Goal: Task Accomplishment & Management: Manage account settings

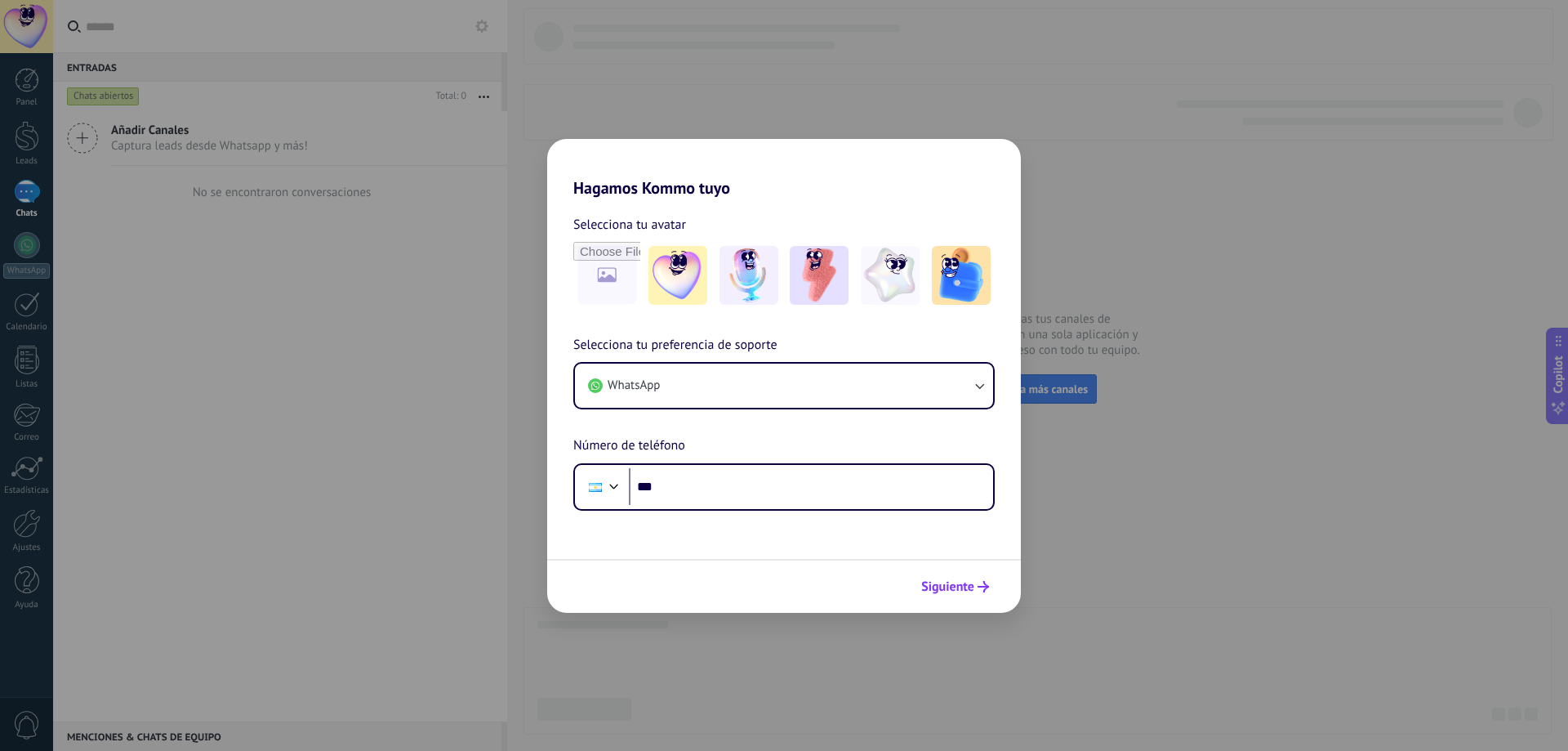
click at [952, 594] on button "Siguiente" at bounding box center [956, 587] width 83 height 28
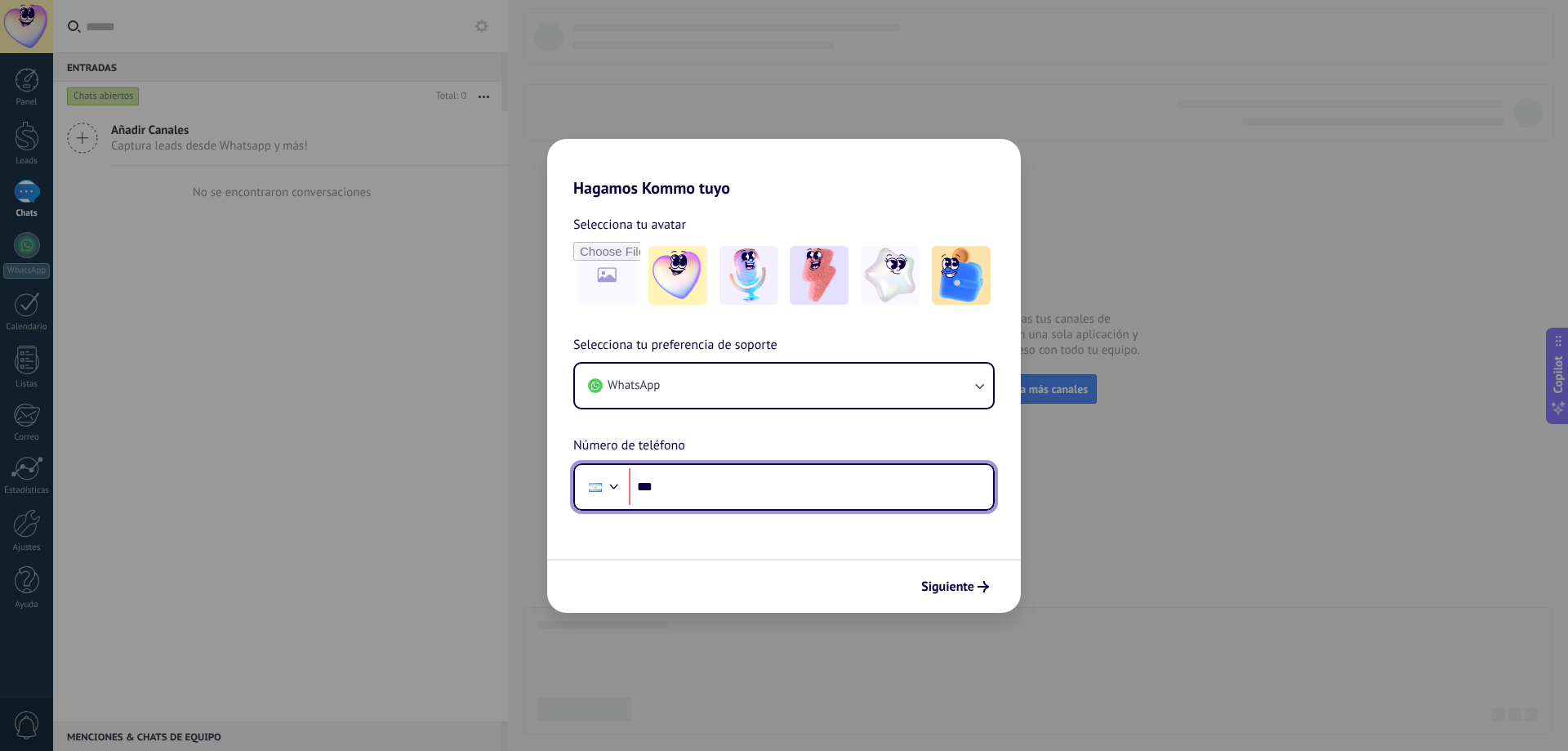
click at [719, 495] on input "***" at bounding box center [811, 487] width 365 height 37
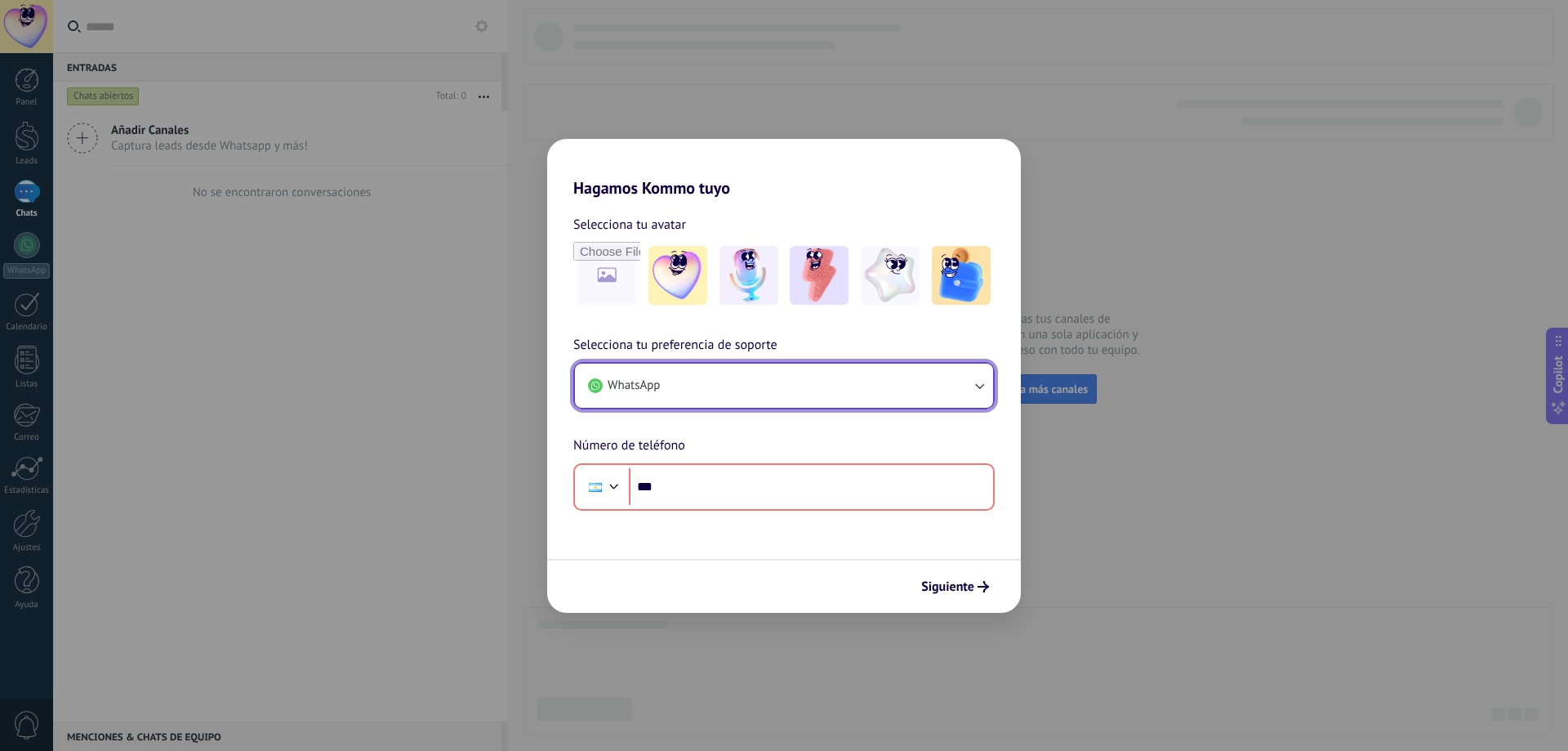
click at [791, 380] on button "WhatsApp" at bounding box center [784, 385] width 419 height 44
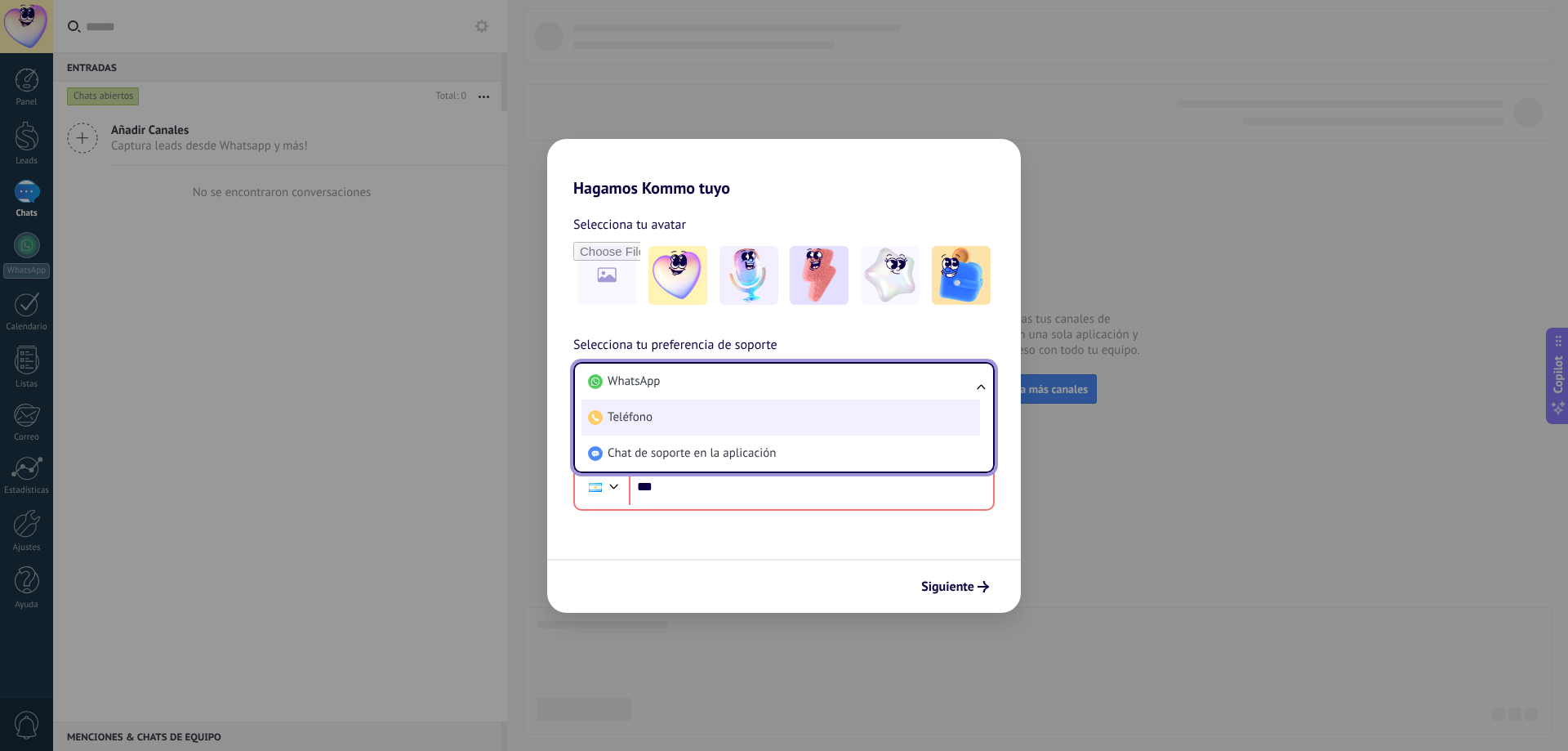
click at [645, 424] on span "Teléfono" at bounding box center [630, 418] width 45 height 17
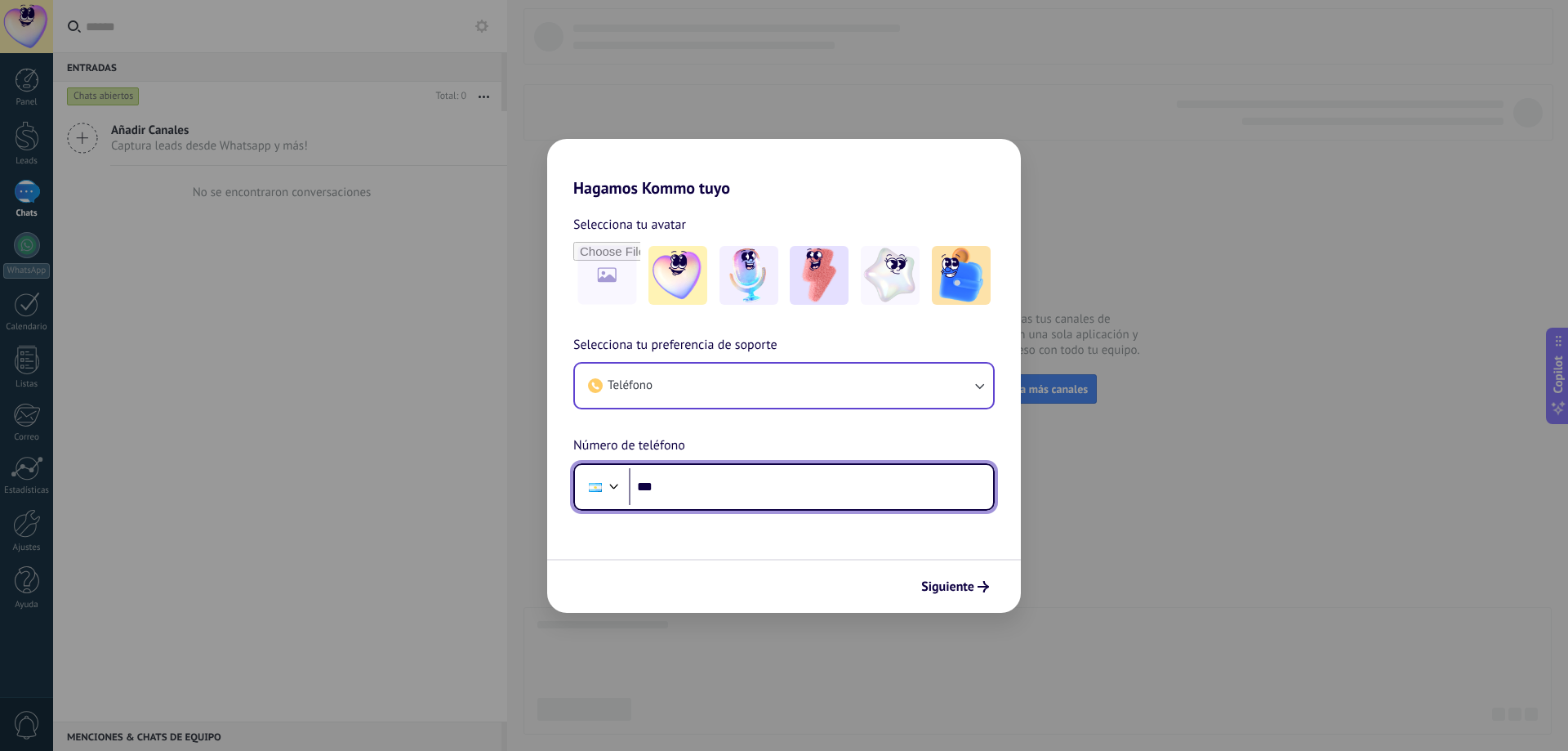
click at [680, 496] on input "***" at bounding box center [811, 487] width 365 height 37
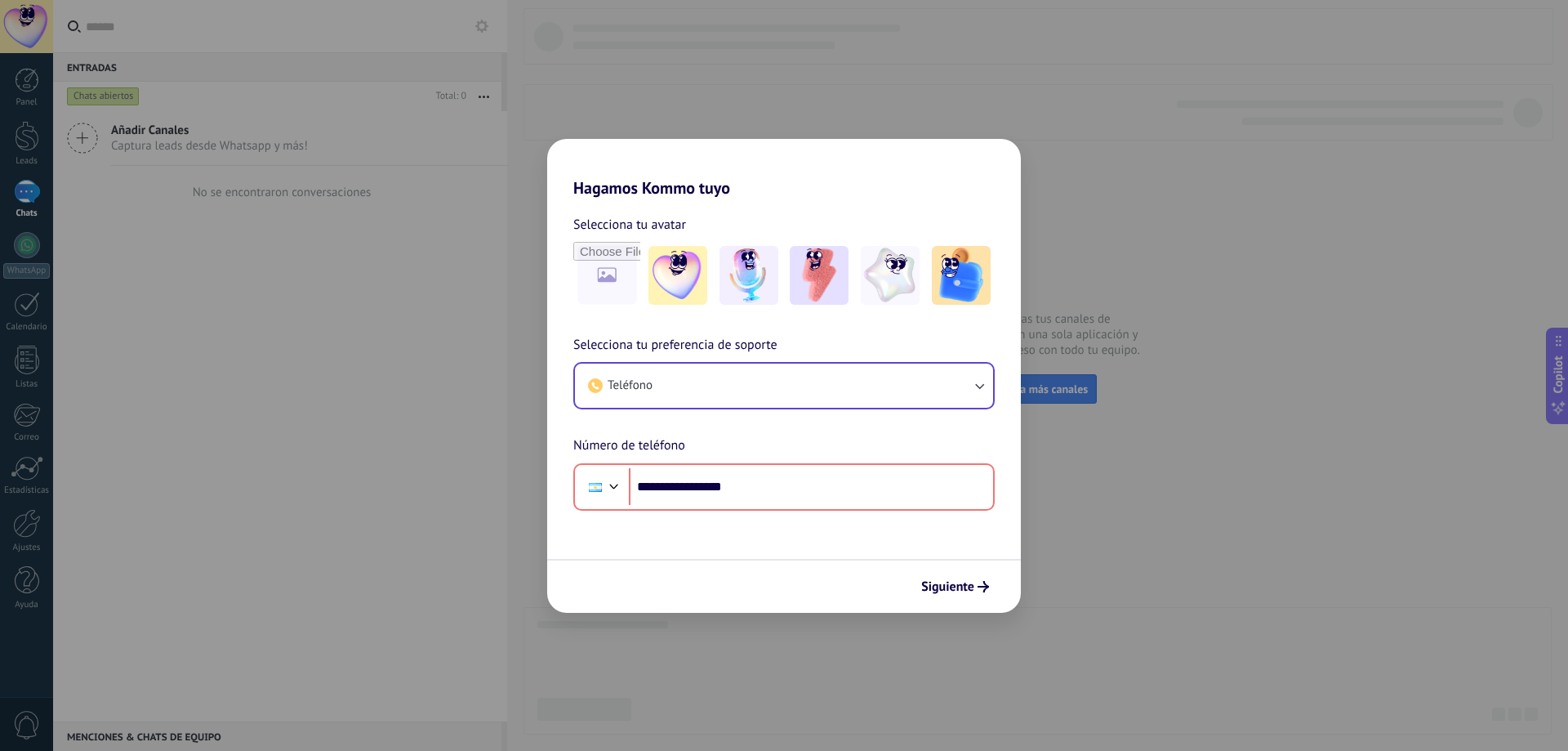
click at [1000, 598] on div "Siguiente" at bounding box center [784, 585] width 474 height 54
click at [973, 593] on span "Siguiente" at bounding box center [948, 587] width 53 height 12
click at [946, 584] on span "Siguiente" at bounding box center [948, 587] width 53 height 12
click at [951, 588] on span "Siguiente" at bounding box center [948, 587] width 53 height 12
click at [967, 598] on button "Siguiente" at bounding box center [956, 587] width 83 height 28
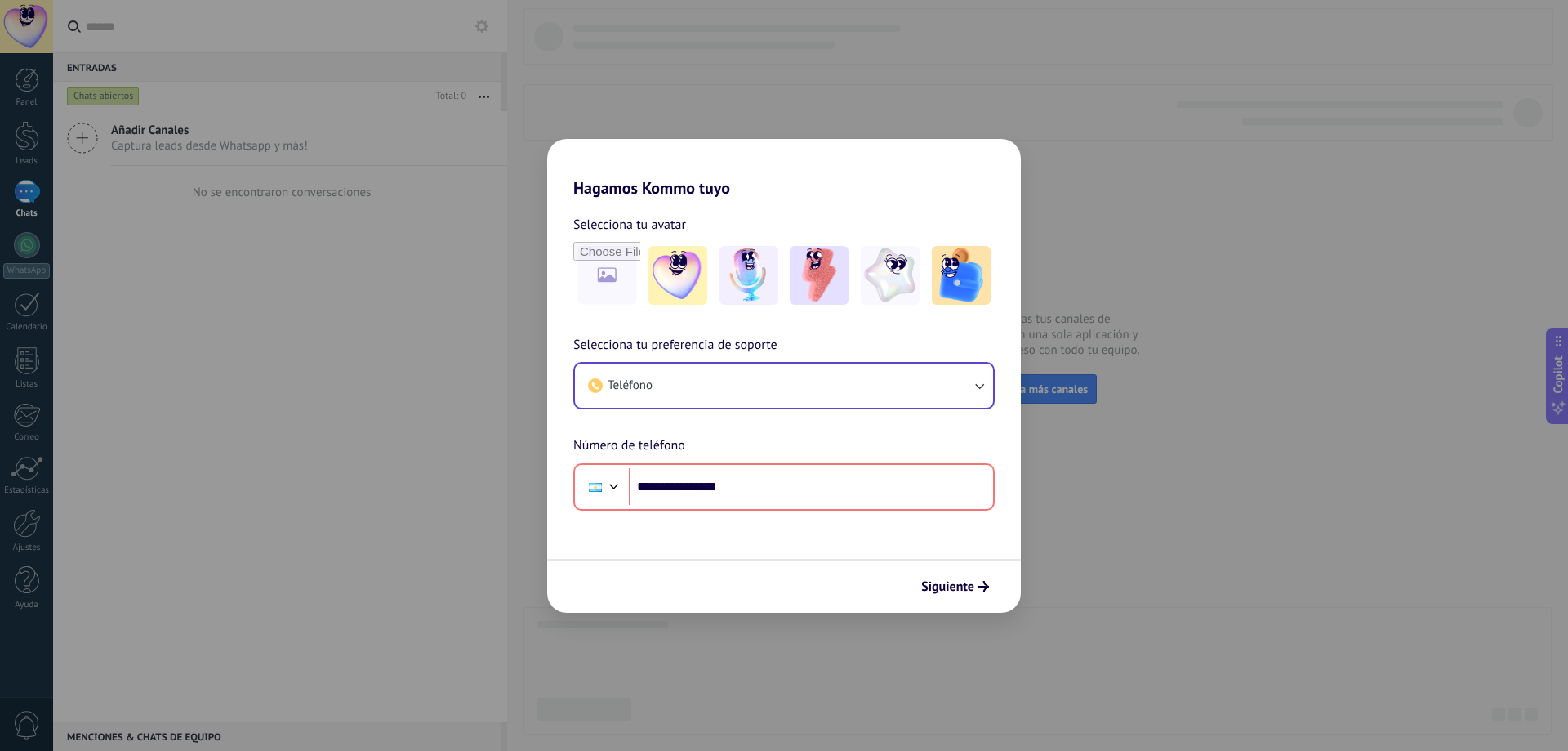
click at [1161, 198] on div "**********" at bounding box center [784, 376] width 1568 height 751
click at [618, 281] on input "file" at bounding box center [607, 275] width 64 height 64
click at [952, 581] on span "Siguiente" at bounding box center [948, 587] width 53 height 12
click at [953, 589] on span "Siguiente" at bounding box center [948, 587] width 53 height 12
click at [669, 483] on input "**********" at bounding box center [811, 487] width 365 height 37
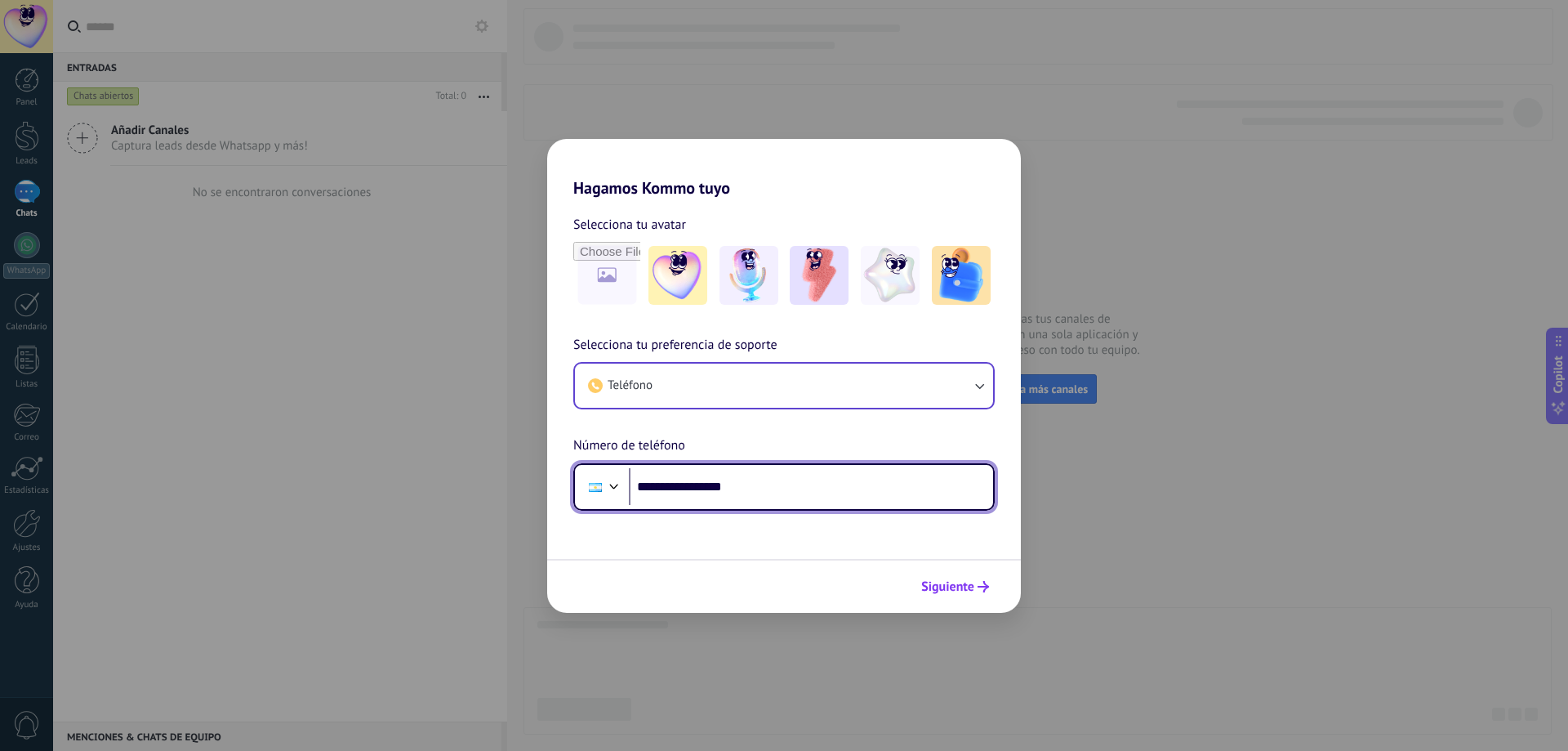
type input "**********"
click at [962, 582] on span "Siguiente" at bounding box center [948, 587] width 53 height 12
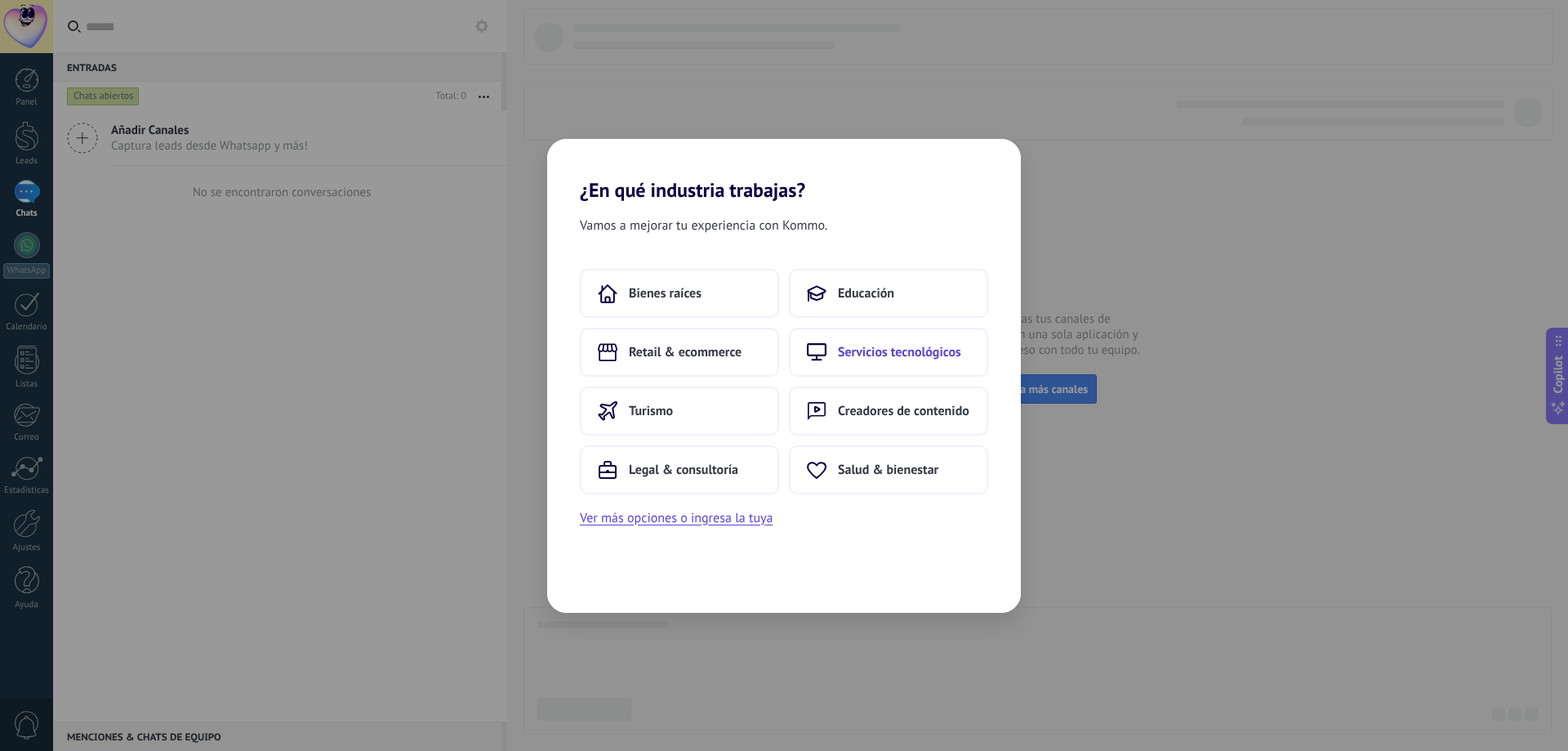
click at [882, 338] on button "Servicios tecnológicos" at bounding box center [888, 351] width 199 height 49
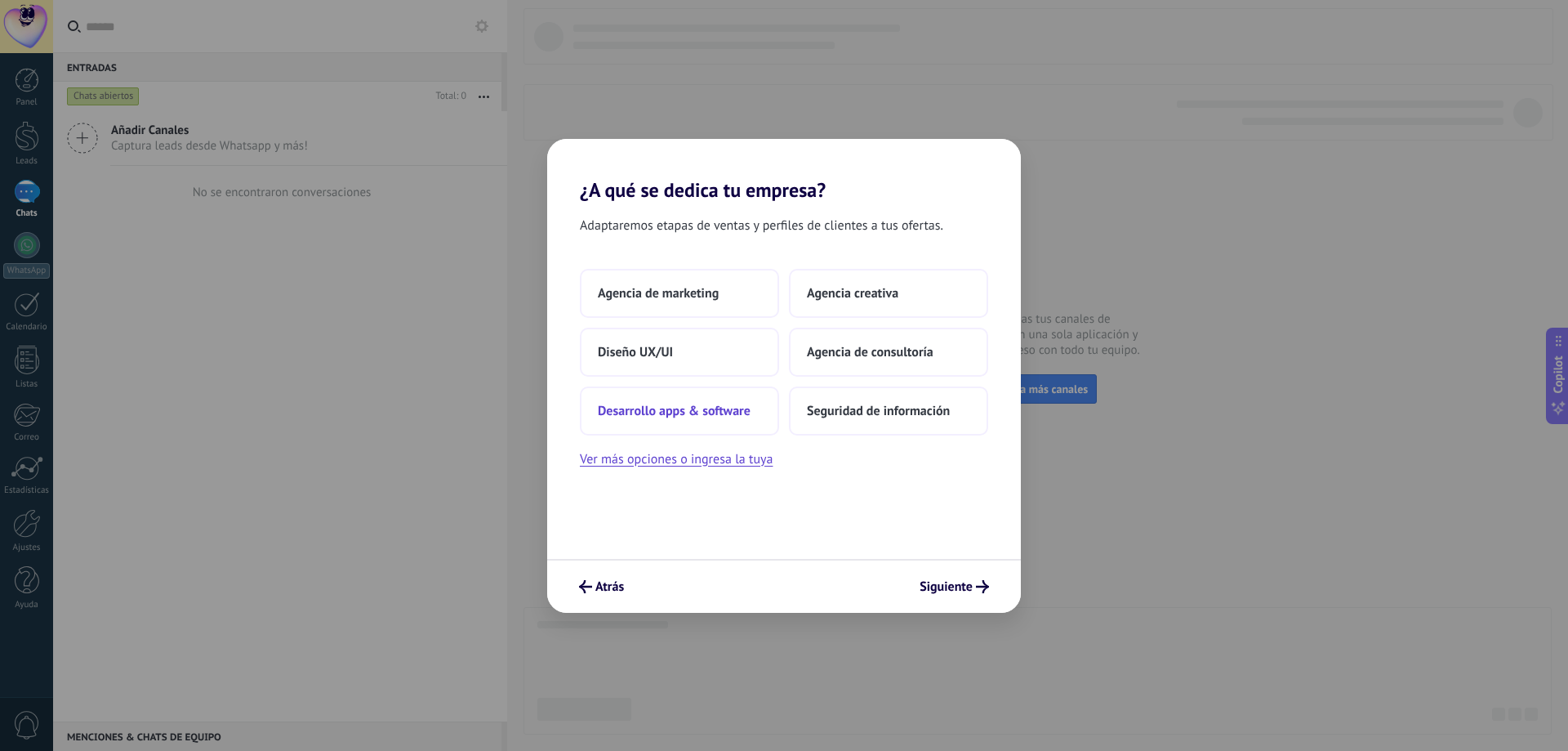
click at [724, 417] on span "Desarrollo apps & software" at bounding box center [674, 411] width 152 height 17
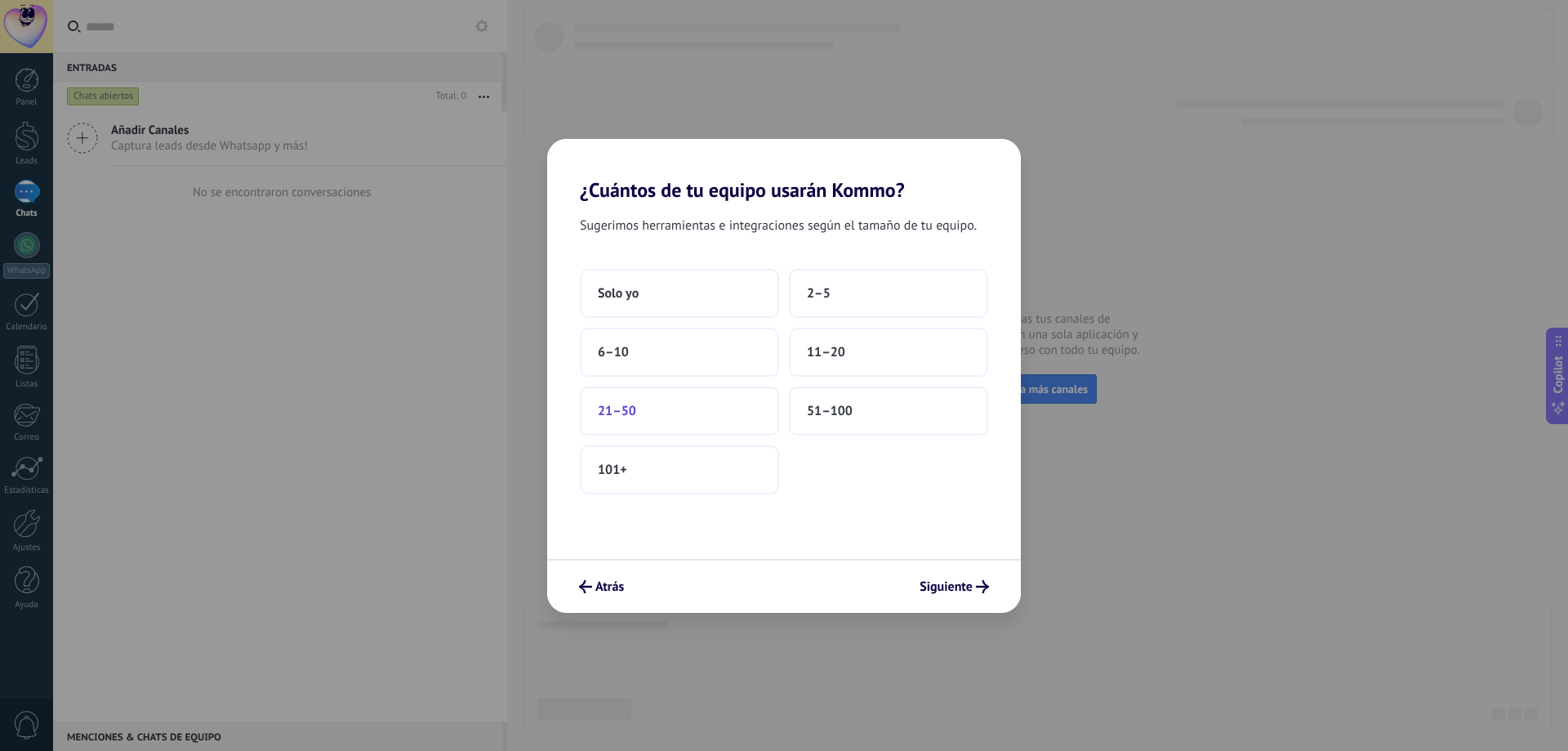
click at [660, 412] on button "21–50" at bounding box center [680, 410] width 199 height 49
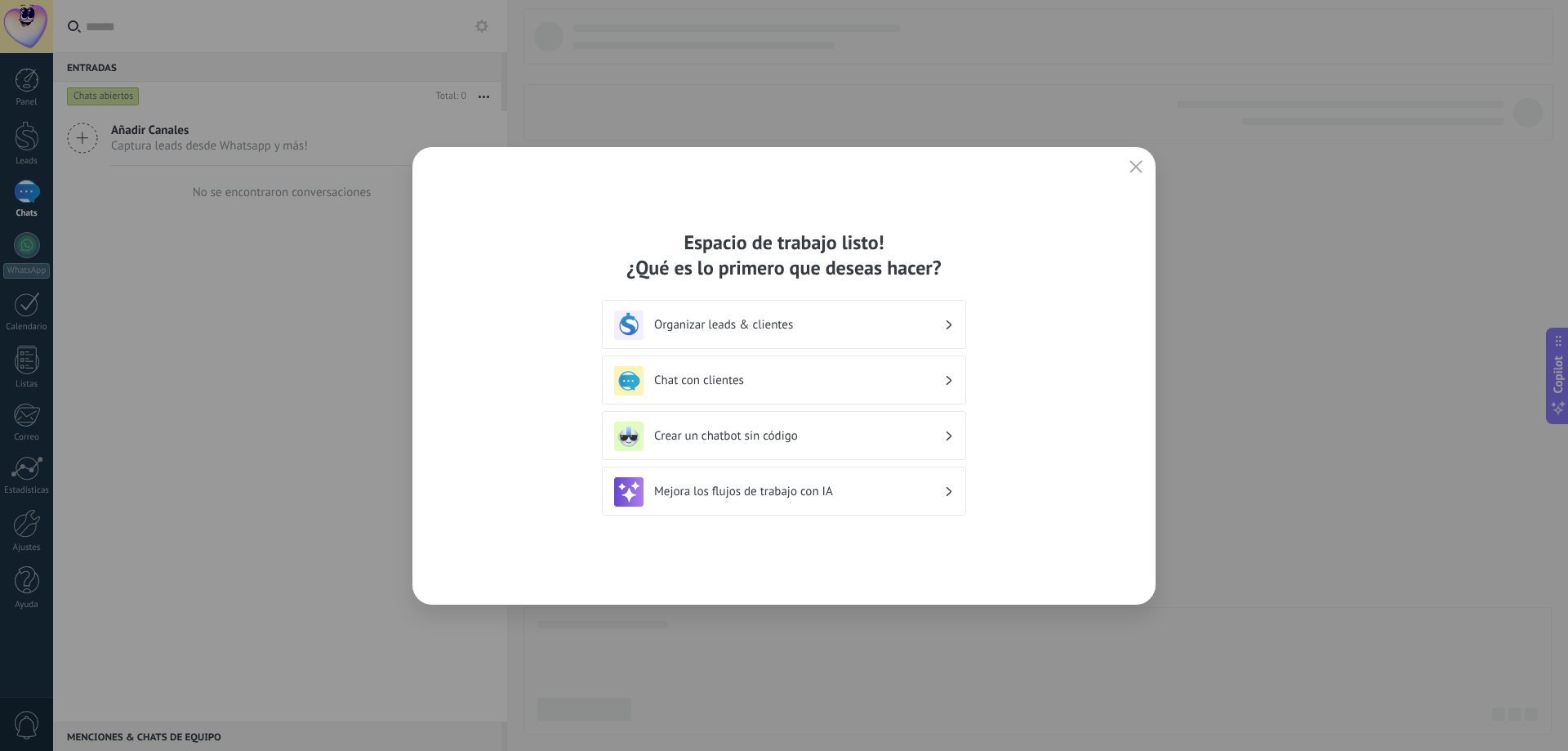
click at [838, 322] on h3 "Organizar leads & clientes" at bounding box center [799, 324] width 290 height 16
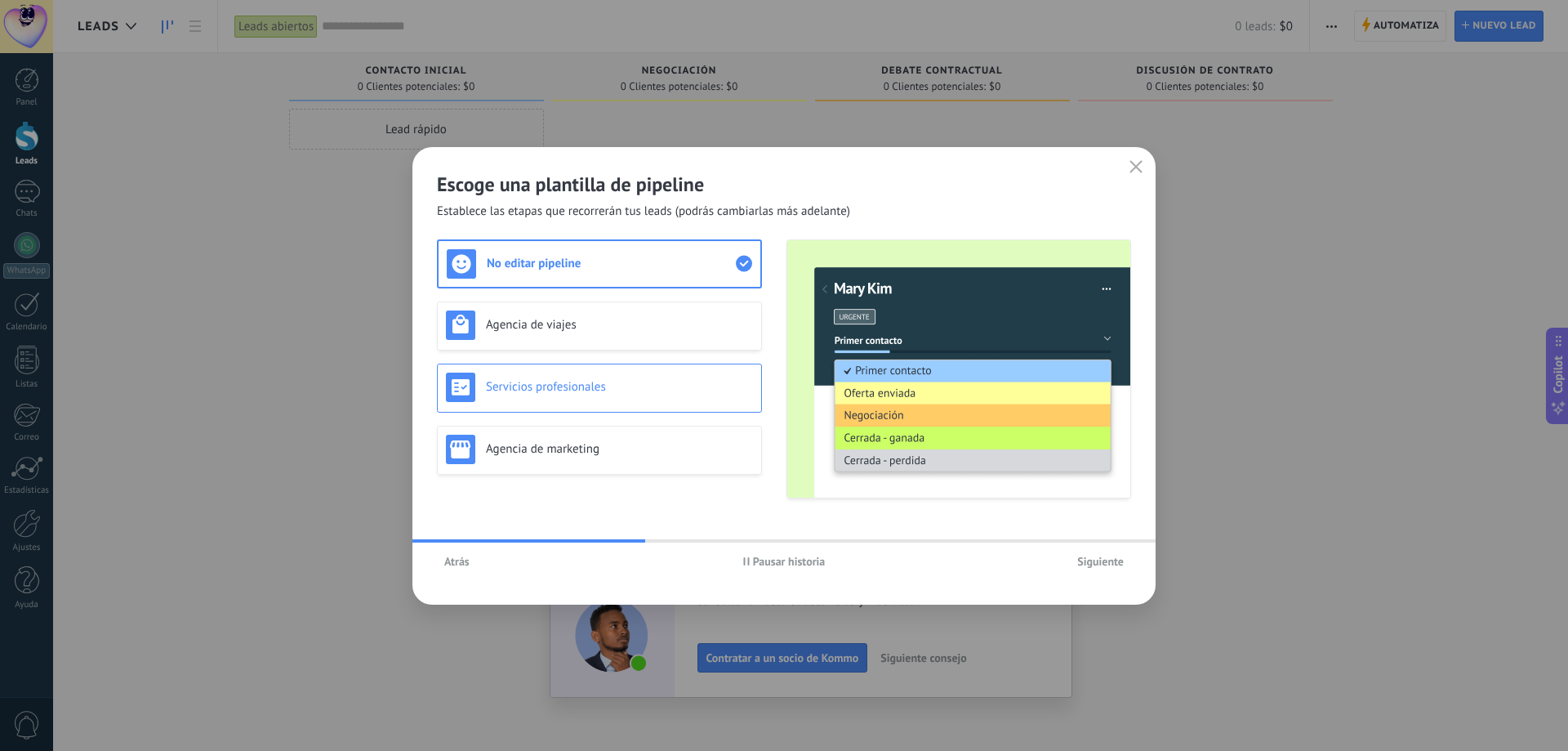
click at [610, 384] on h3 "Servicios profesionales" at bounding box center [619, 386] width 267 height 16
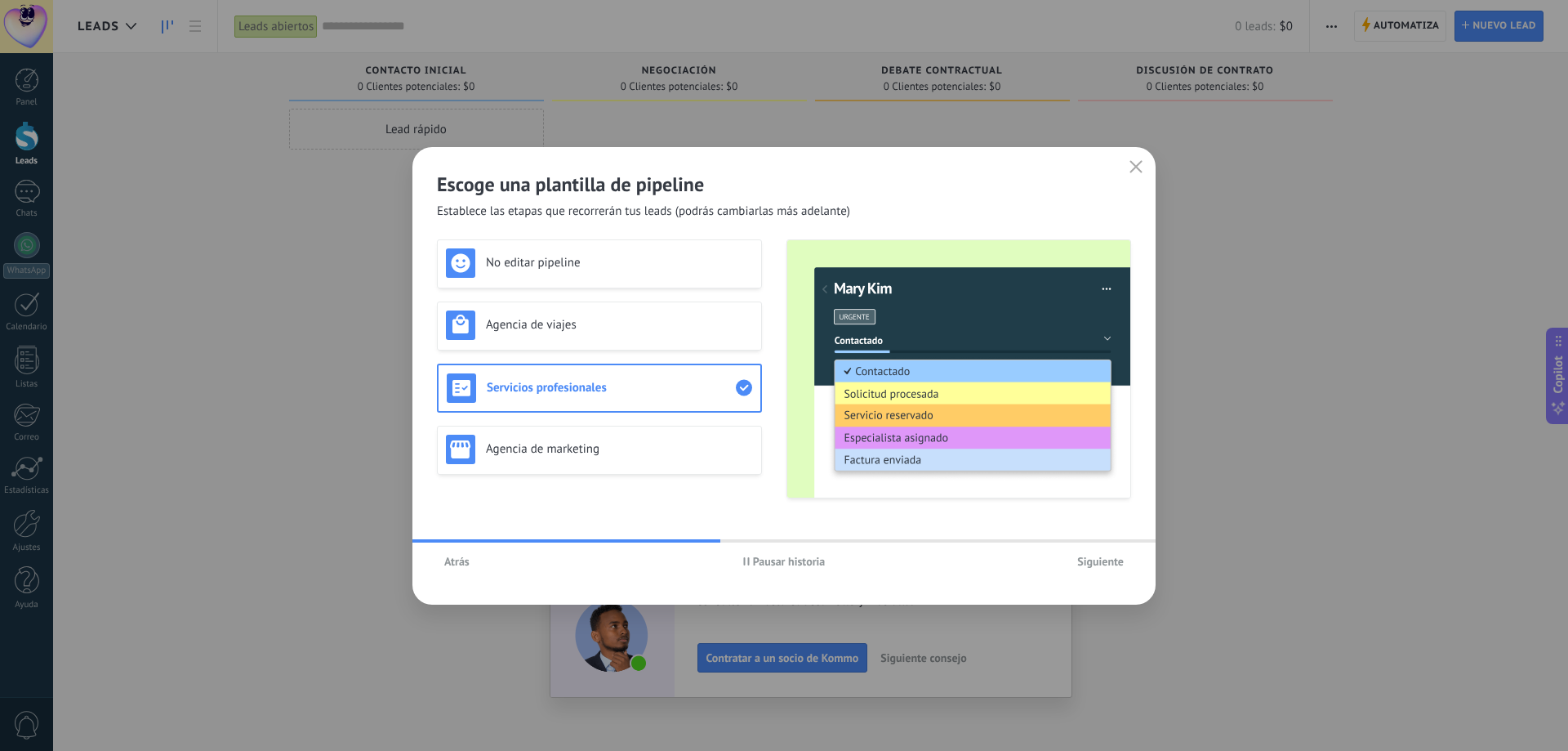
click at [1086, 563] on span "Siguiente" at bounding box center [1101, 561] width 46 height 12
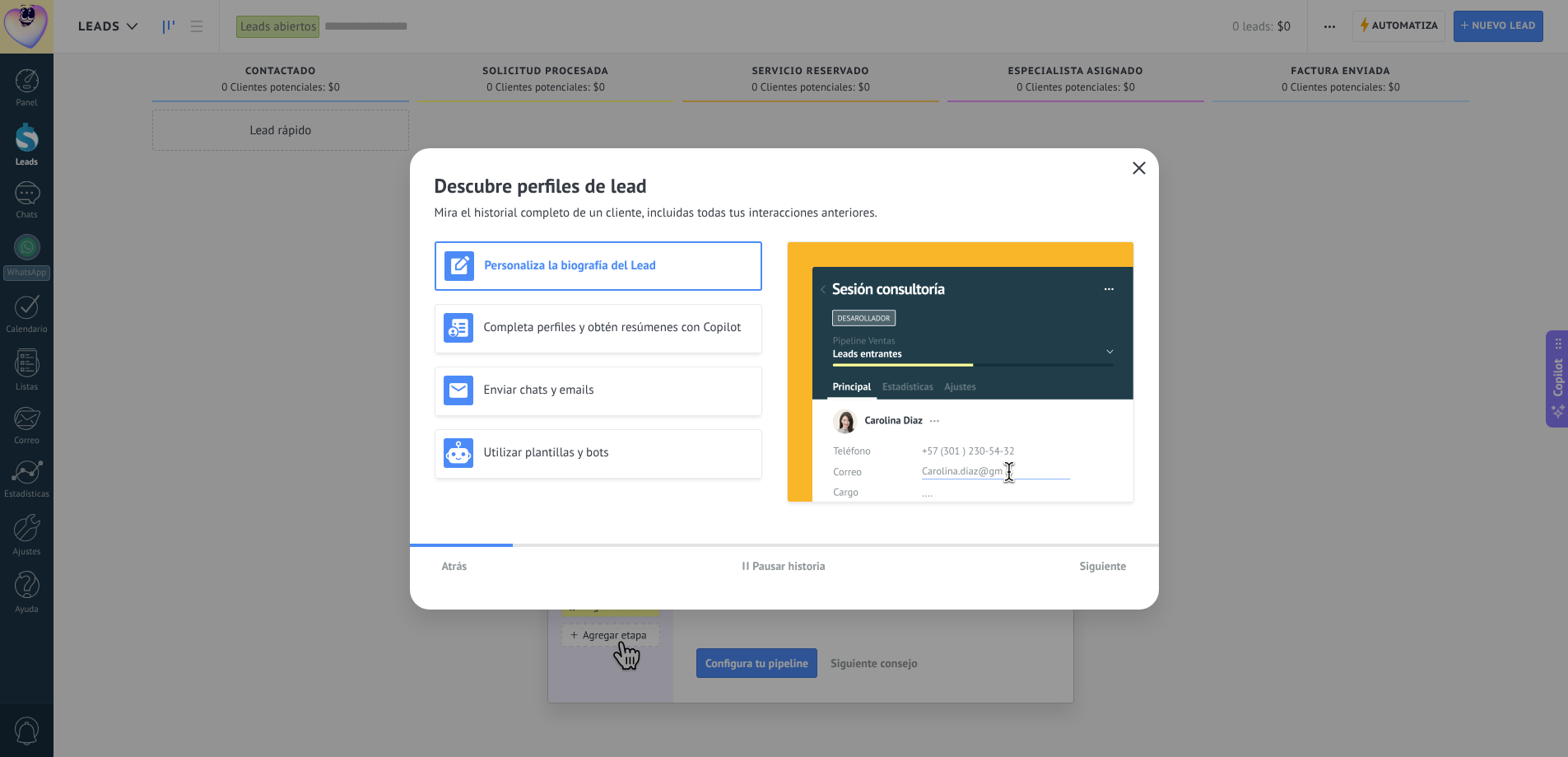
click at [1142, 165] on use "button" at bounding box center [1139, 167] width 13 height 13
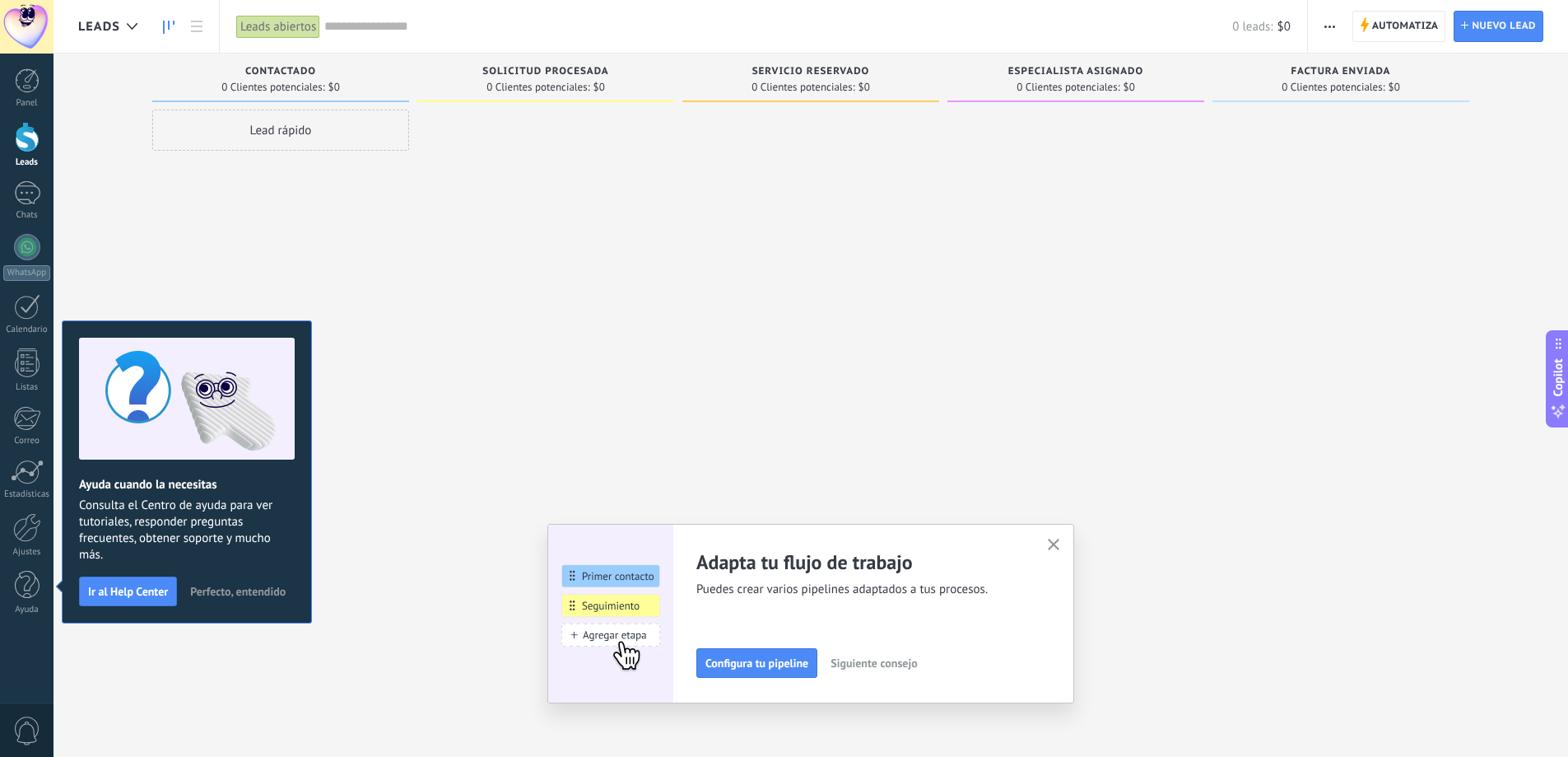
click at [1382, 145] on div at bounding box center [1341, 380] width 256 height 541
click at [1060, 549] on icon "button" at bounding box center [1054, 545] width 13 height 13
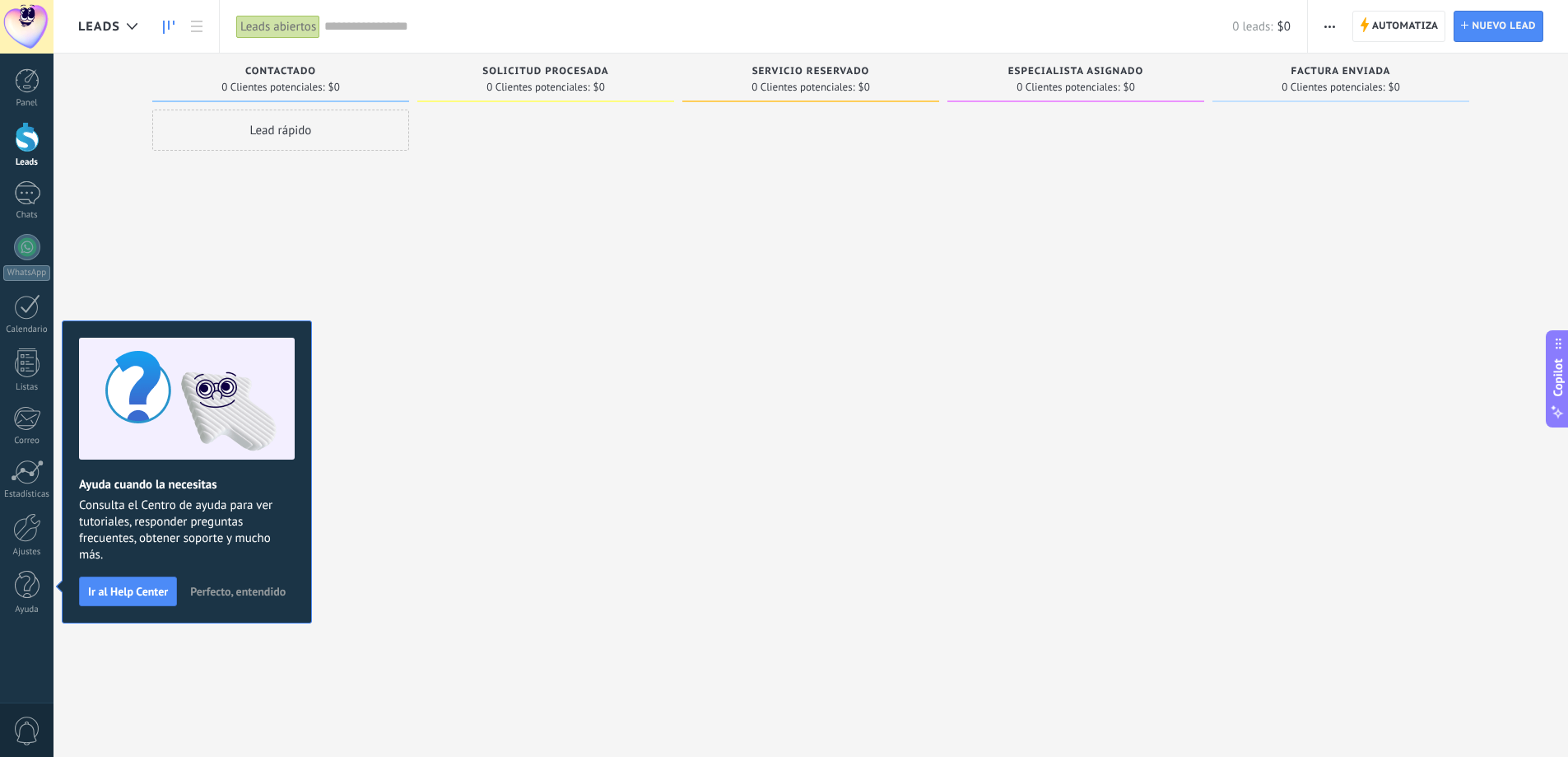
click at [306, 348] on div "Ayuda cuando la necesitas Consulta el Centro de ayuda para ver tutoriales, resp…" at bounding box center [187, 471] width 251 height 303
click at [255, 592] on span "Perfecto, entendido" at bounding box center [238, 592] width 95 height 12
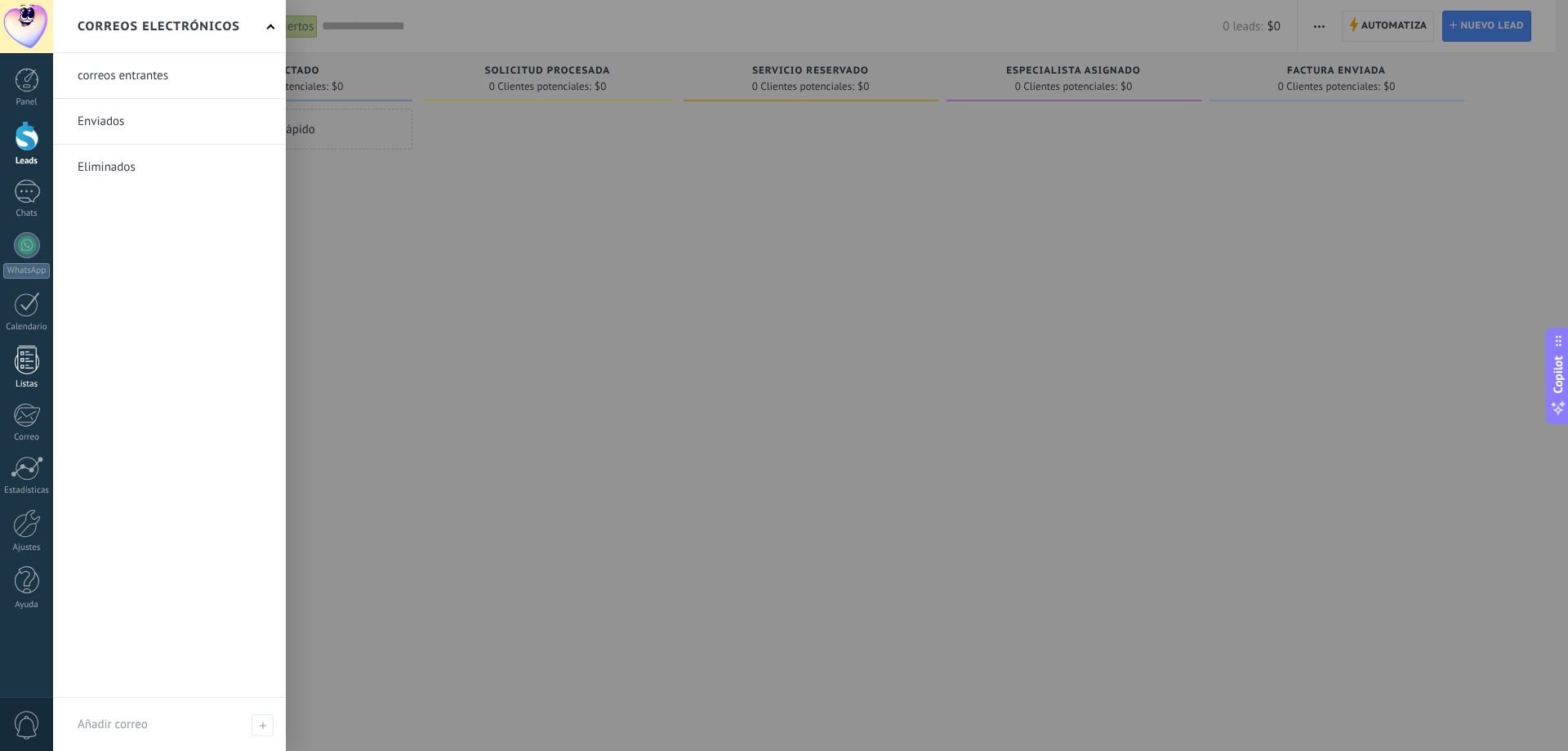
click at [30, 363] on div at bounding box center [27, 360] width 25 height 28
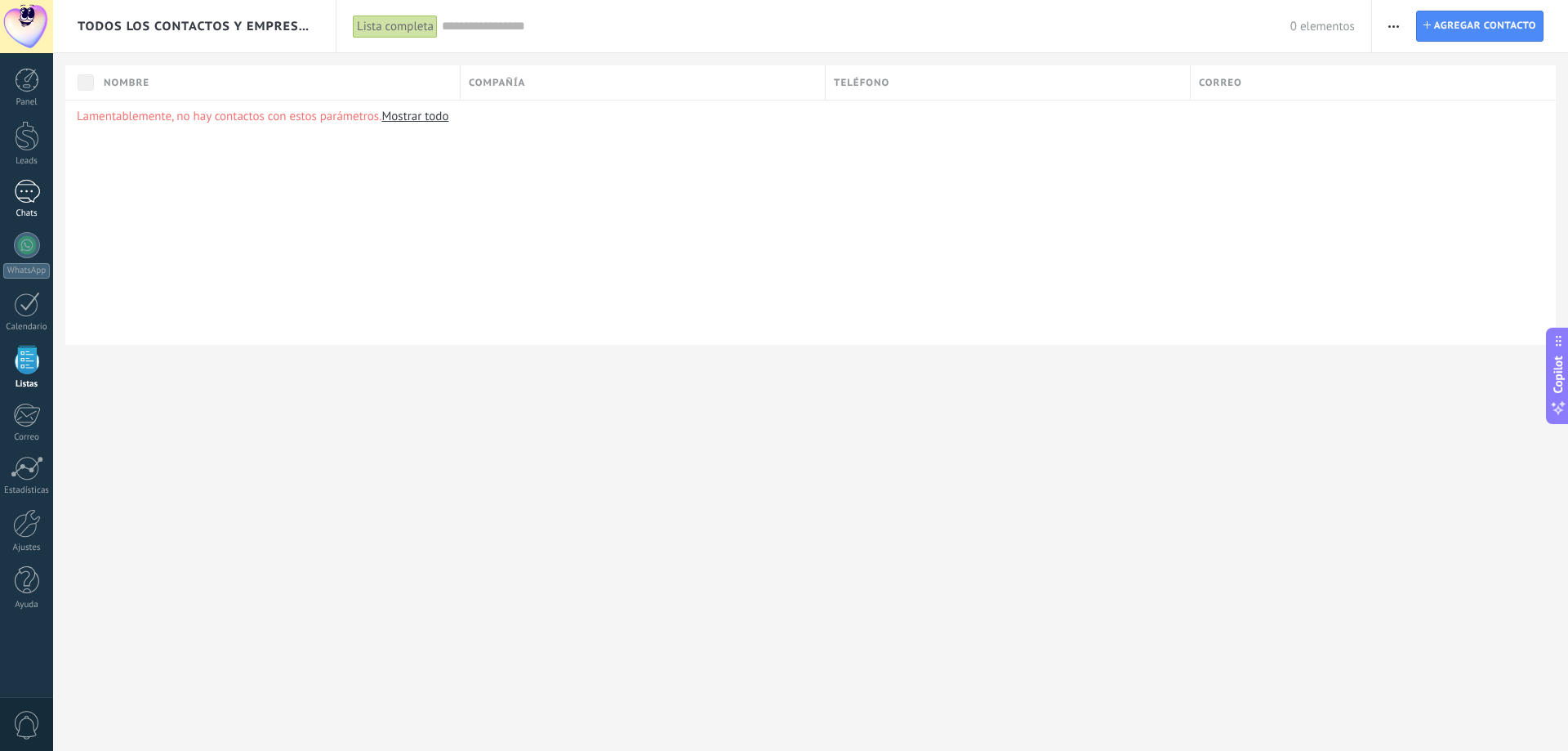
click at [25, 188] on div at bounding box center [27, 191] width 27 height 24
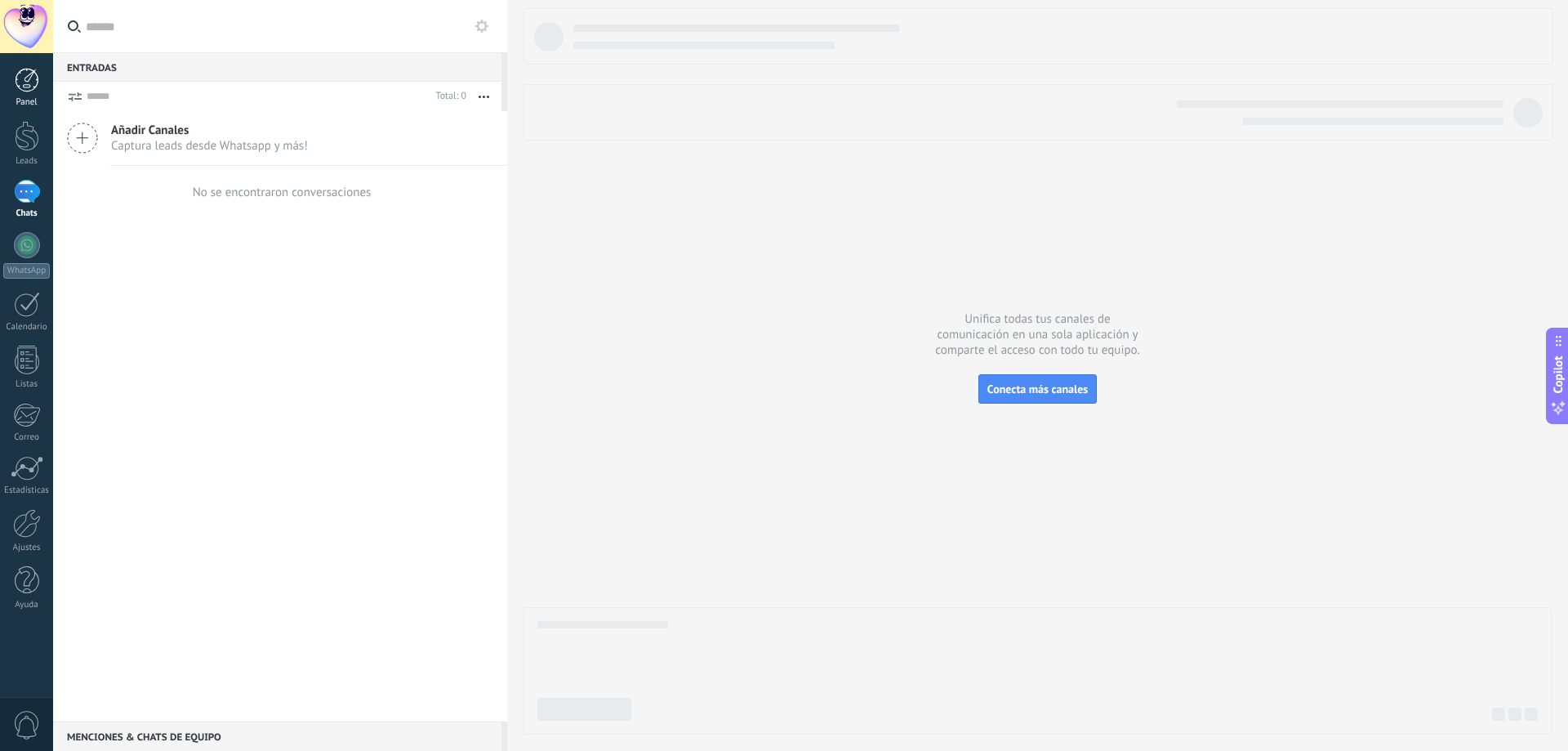
click at [30, 86] on div at bounding box center [27, 80] width 25 height 25
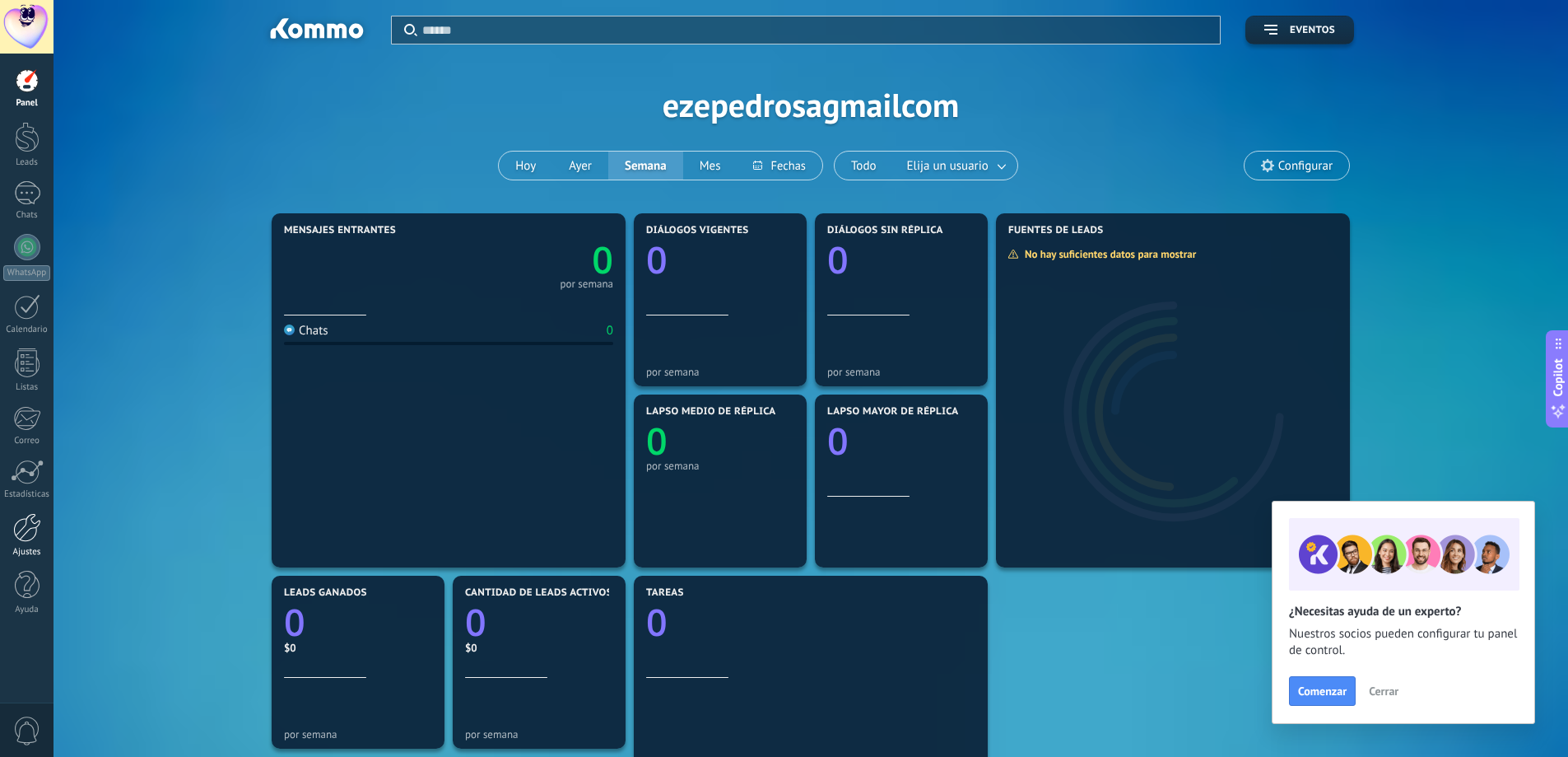
click at [27, 546] on link "Ajustes" at bounding box center [27, 535] width 53 height 44
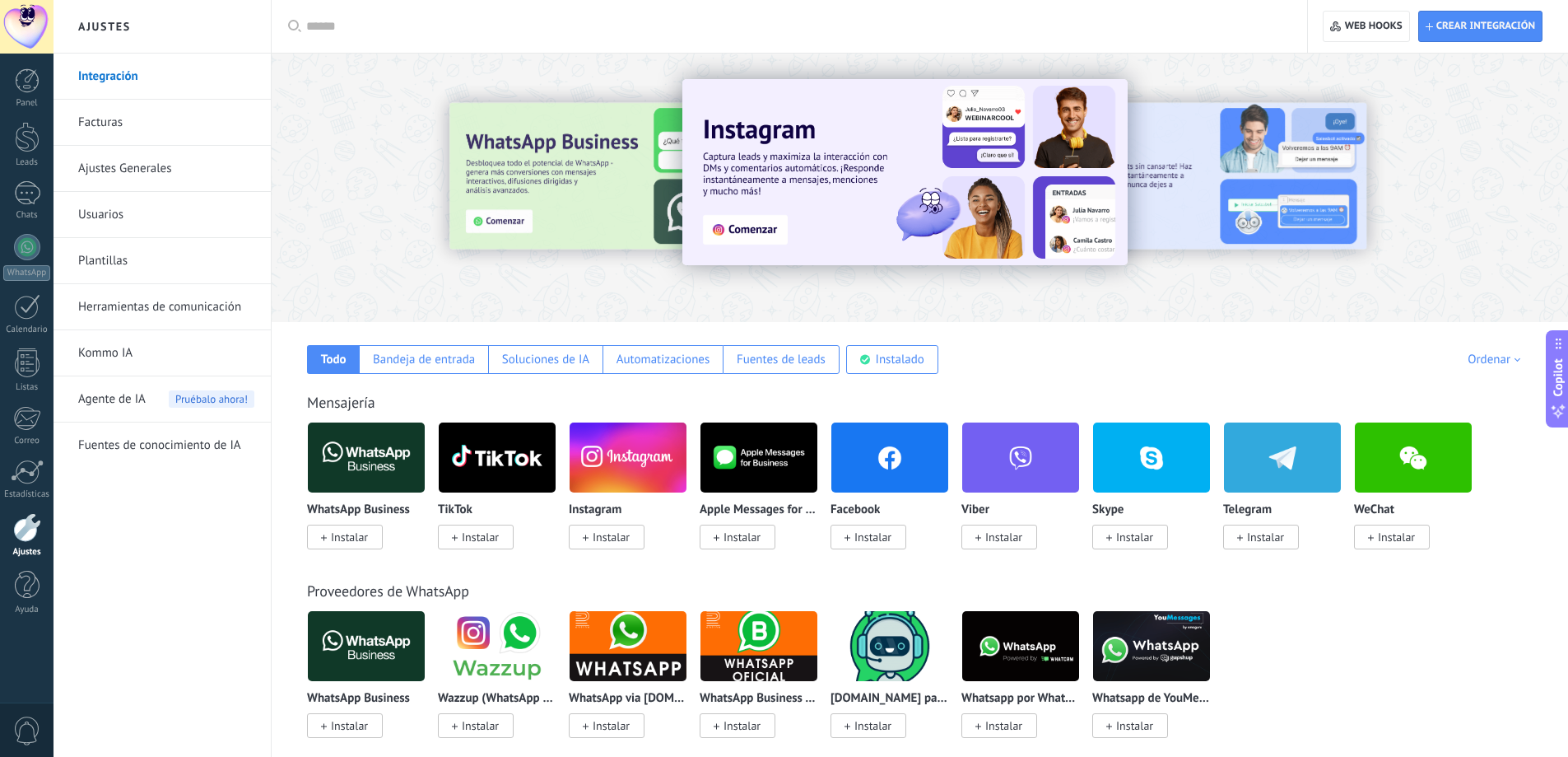
click at [127, 174] on link "Ajustes Generales" at bounding box center [166, 168] width 176 height 46
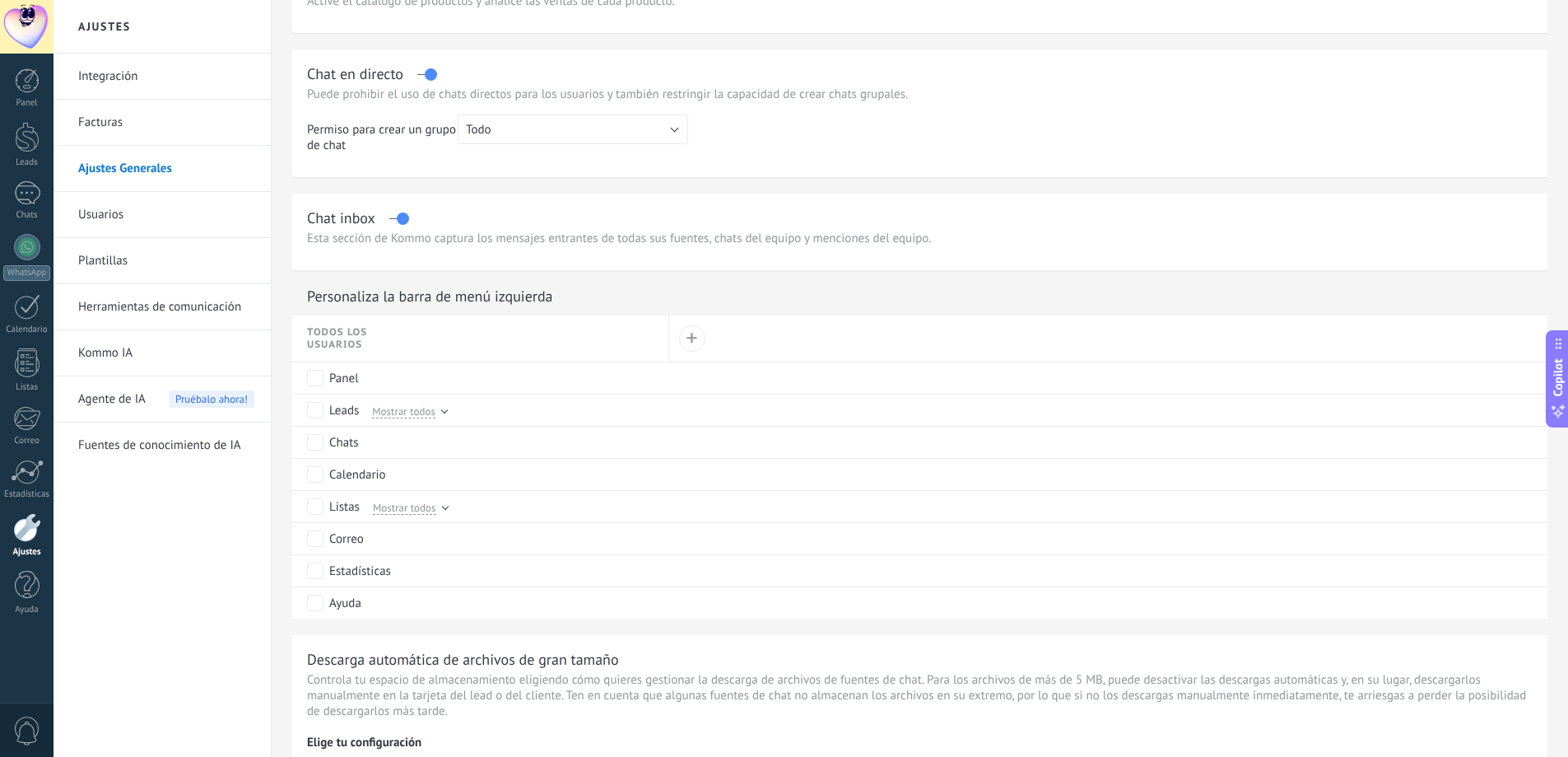
scroll to position [741, 0]
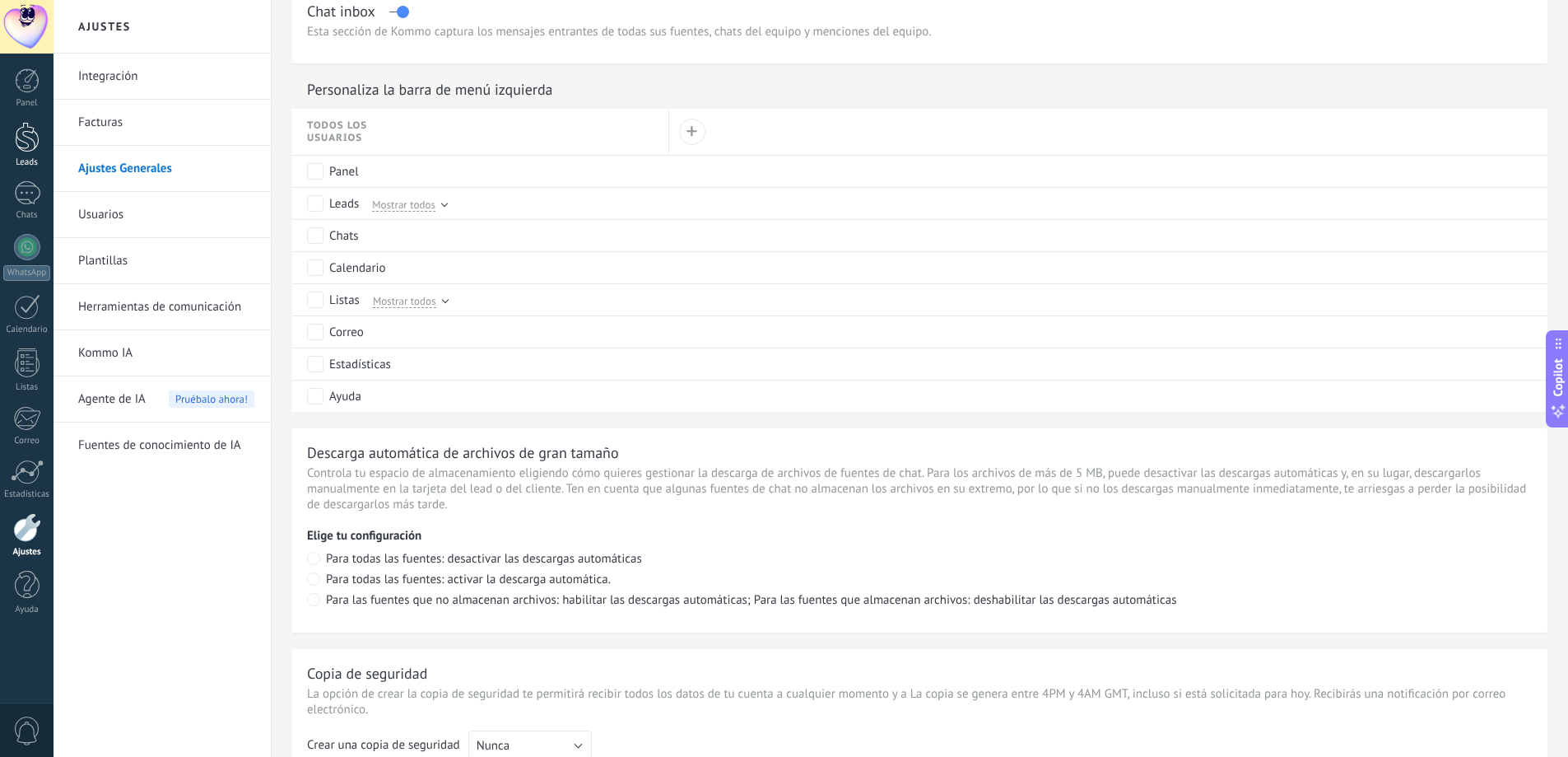
click at [28, 139] on div at bounding box center [28, 137] width 25 height 30
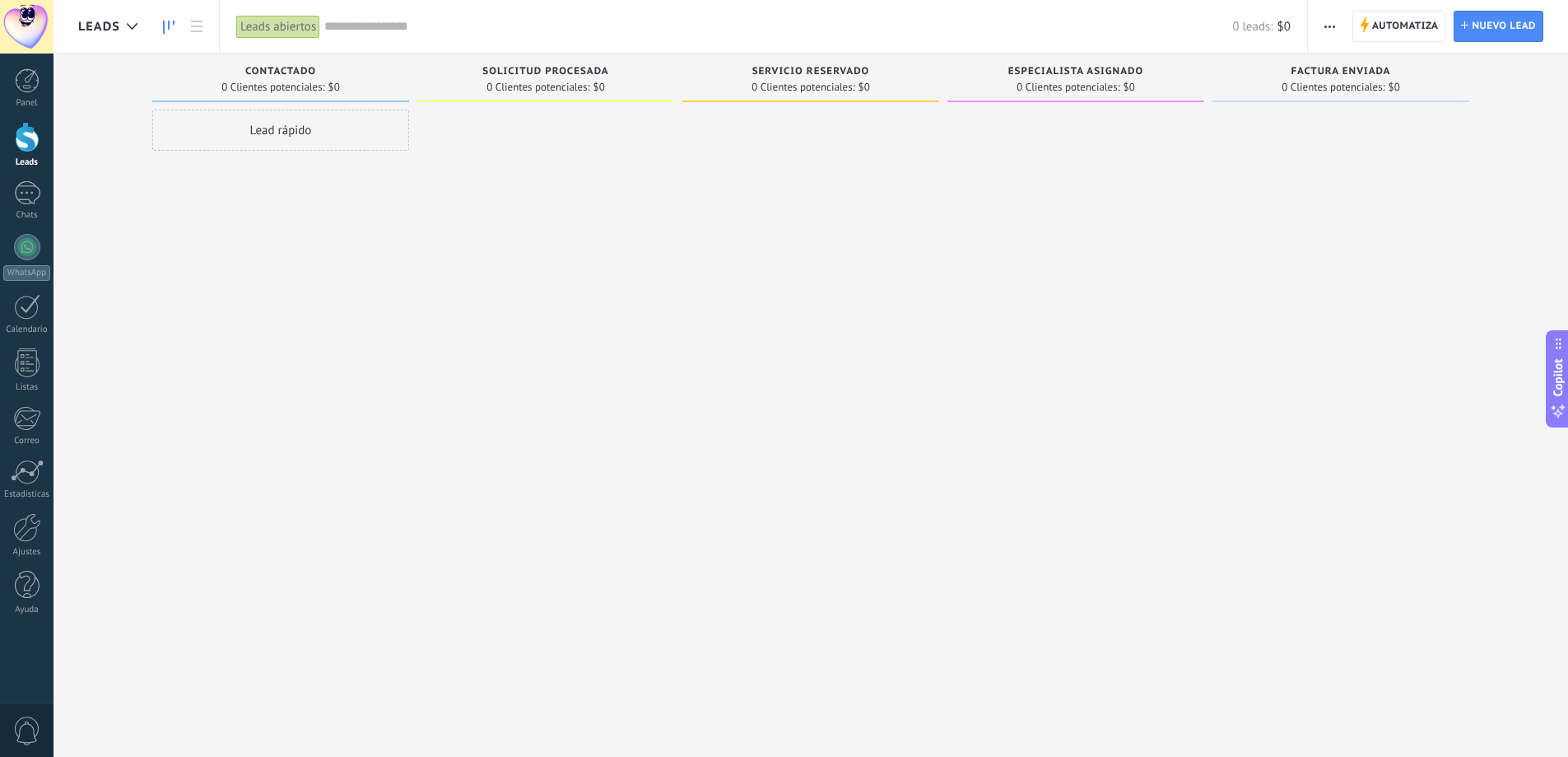
click at [1339, 30] on button "button" at bounding box center [1330, 26] width 24 height 31
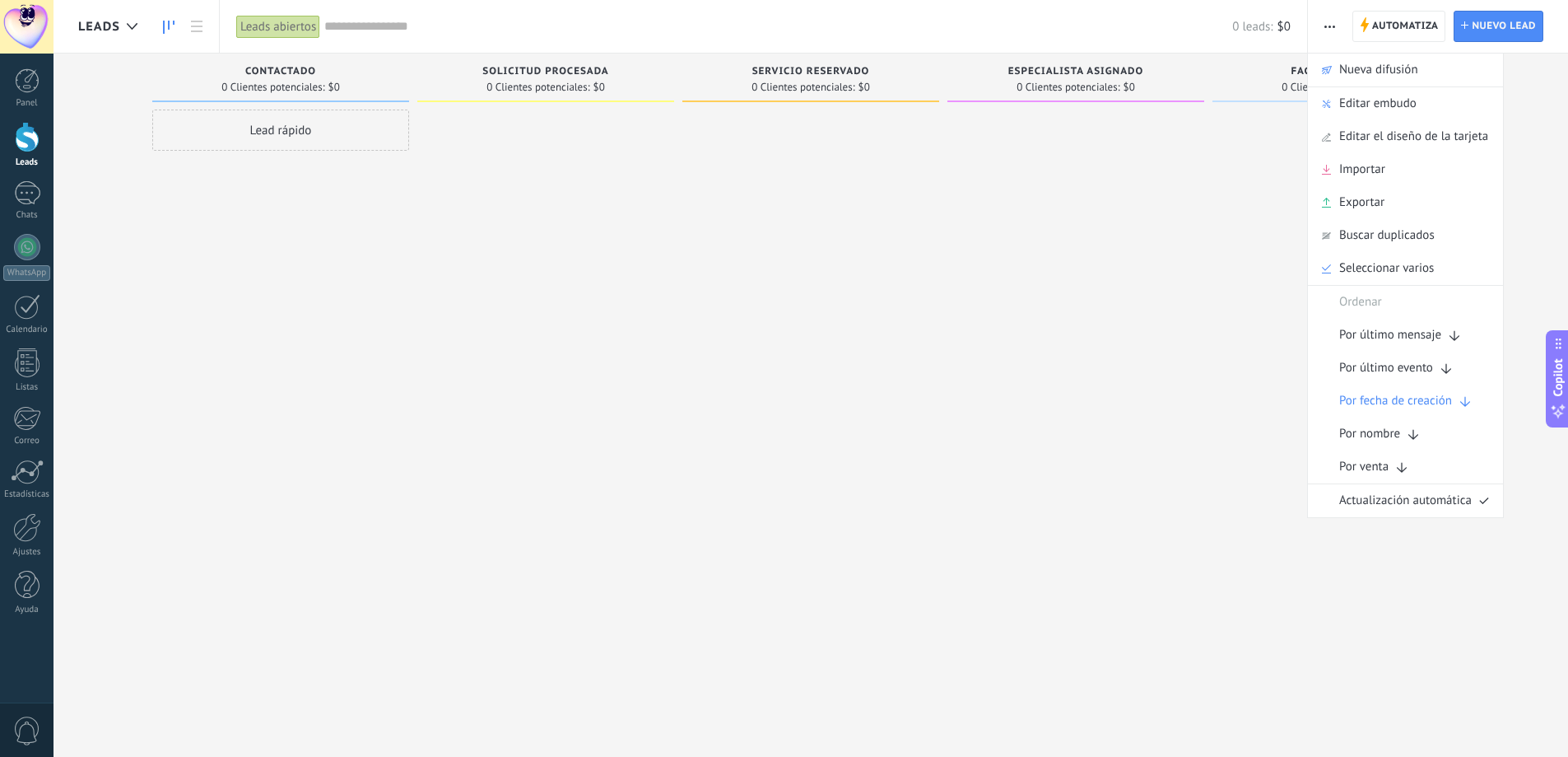
drag, startPoint x: 909, startPoint y: 330, endPoint x: 665, endPoint y: 240, distance: 260.1
click at [907, 330] on div at bounding box center [810, 380] width 256 height 541
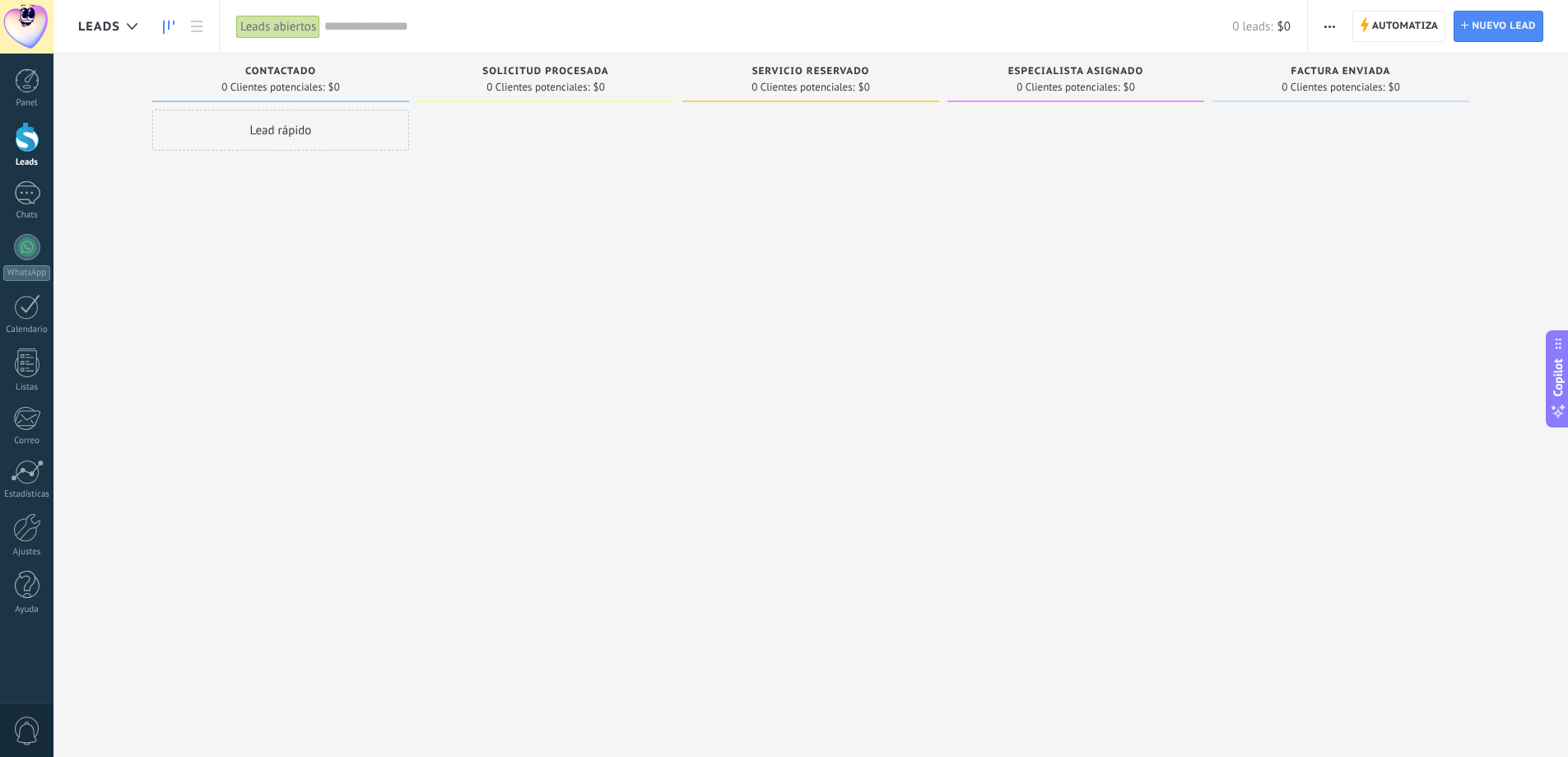
click at [275, 124] on div "Lead rápido" at bounding box center [280, 130] width 256 height 41
click at [259, 348] on span "Cancelar" at bounding box center [248, 351] width 42 height 15
click at [190, 35] on link at bounding box center [197, 27] width 28 height 32
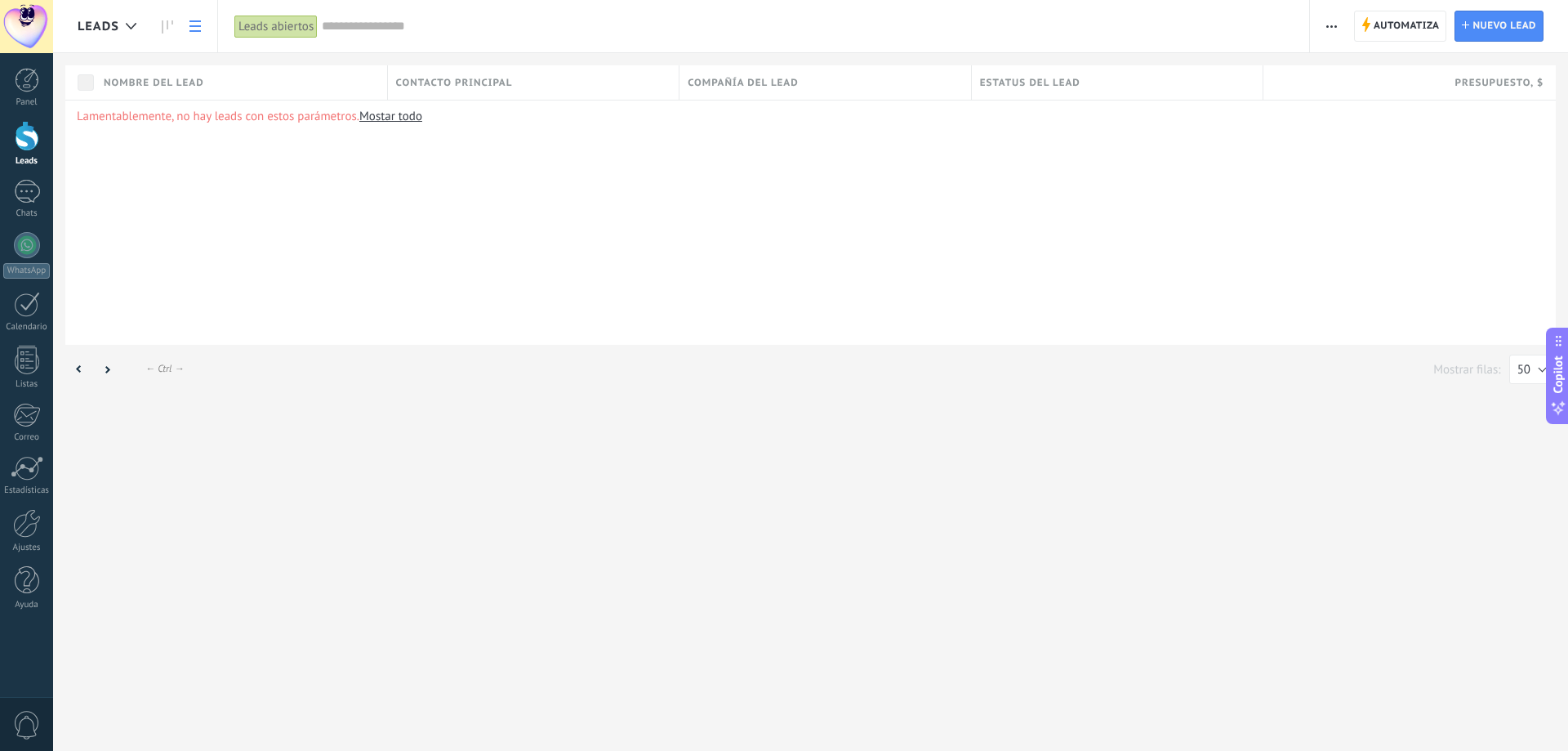
click at [169, 28] on icon at bounding box center [167, 27] width 12 height 13
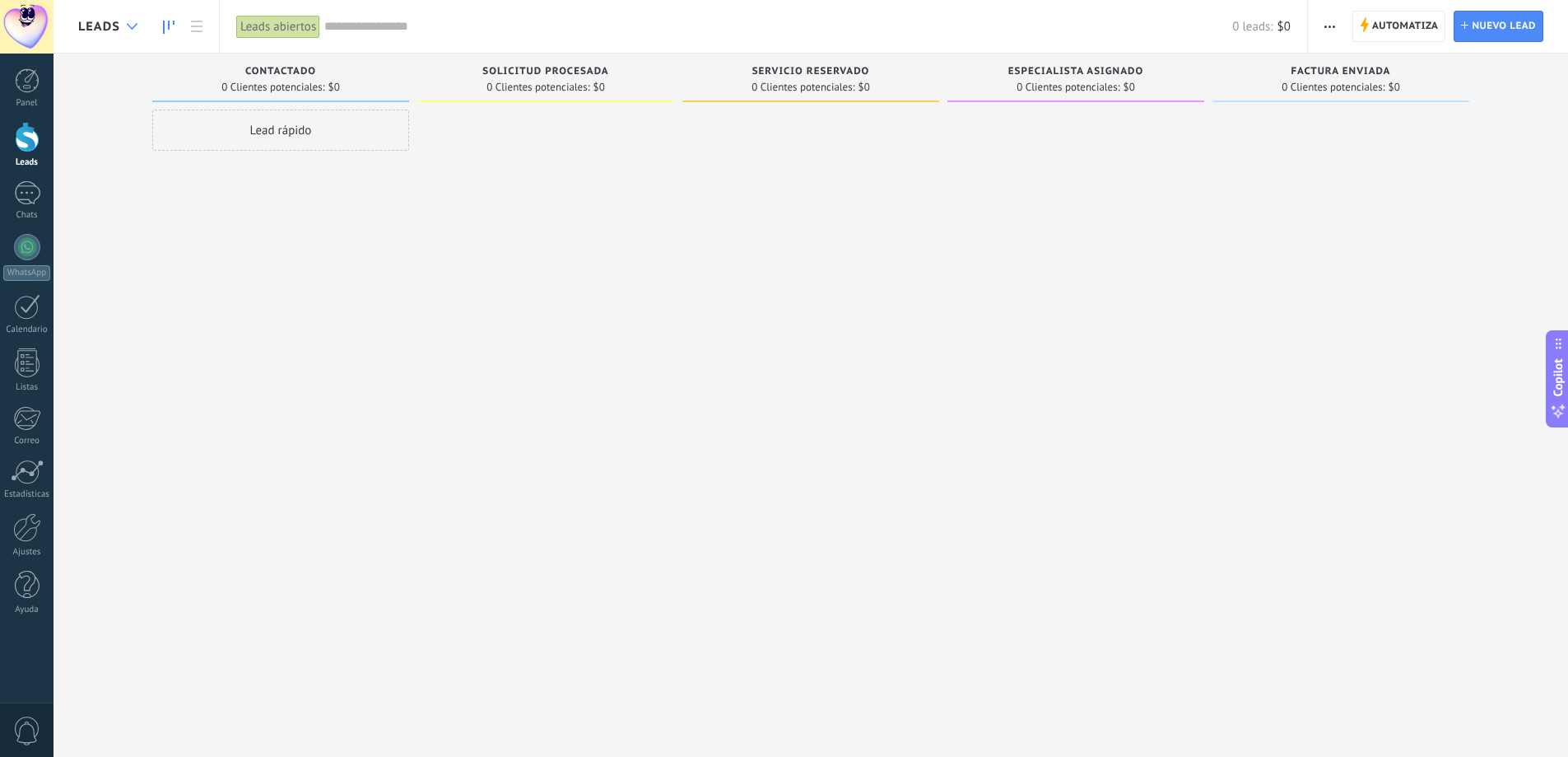
click at [138, 29] on div at bounding box center [132, 27] width 28 height 32
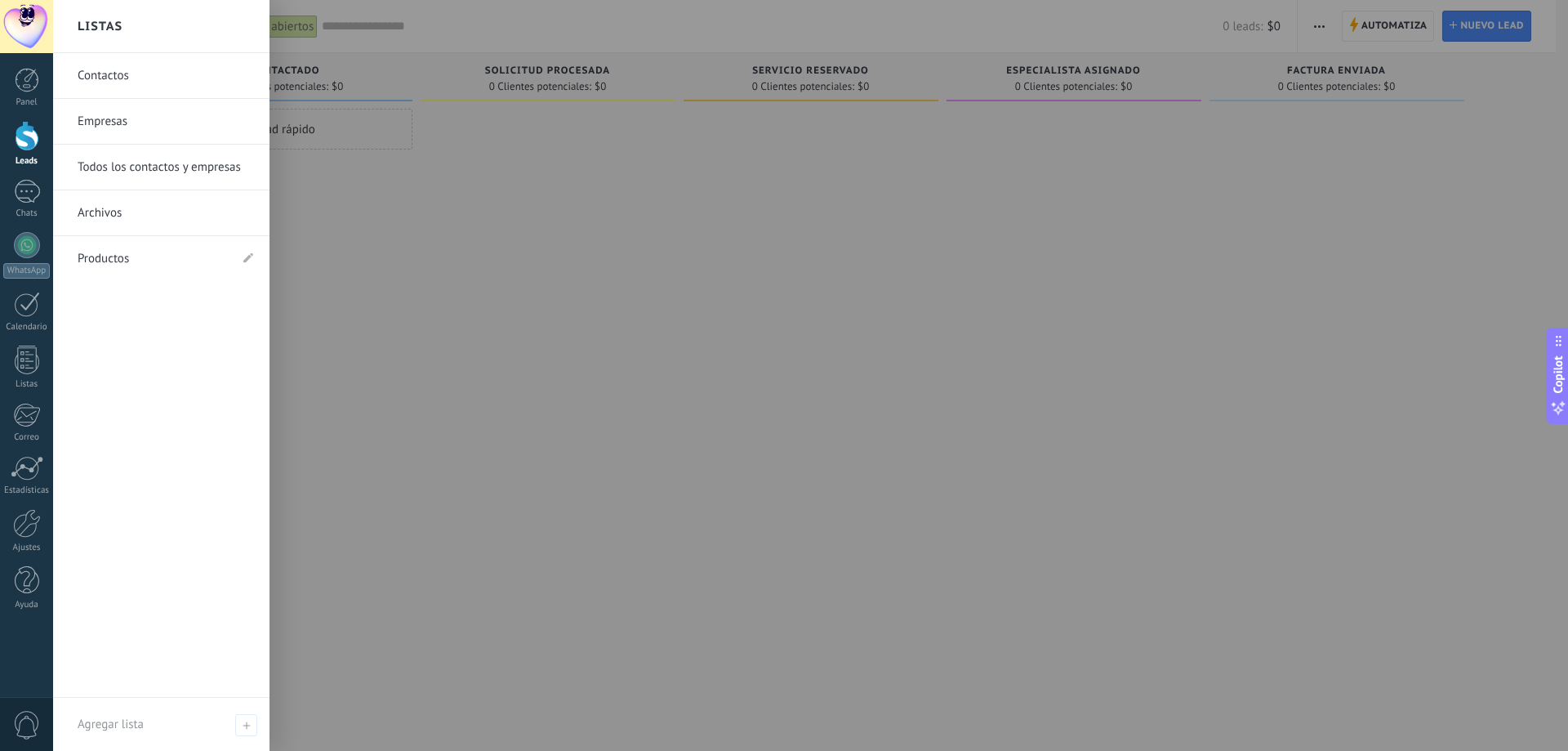
click at [117, 68] on link "Contactos" at bounding box center [166, 75] width 176 height 46
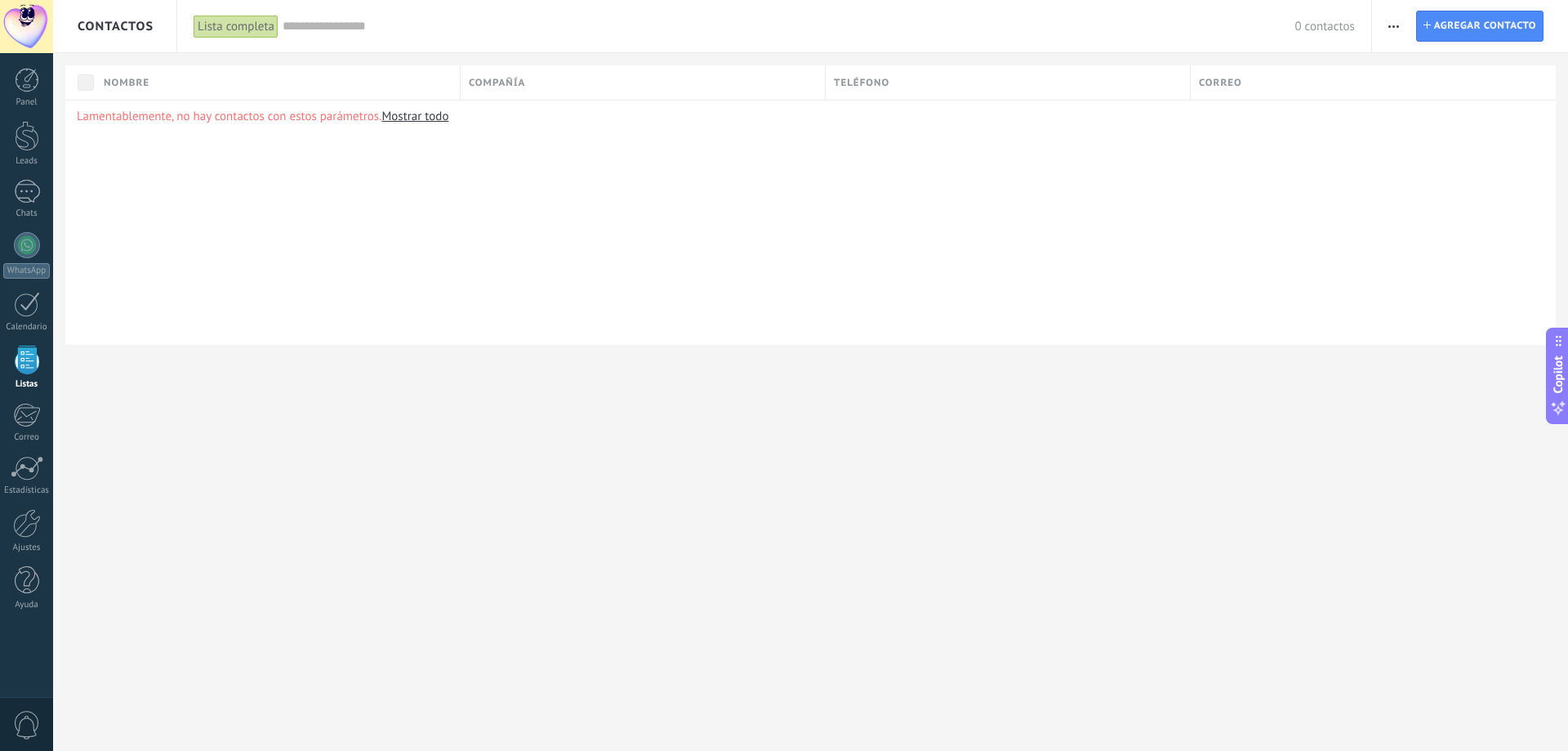
drag, startPoint x: 1483, startPoint y: 28, endPoint x: 1019, endPoint y: 96, distance: 469.0
click at [1483, 28] on span "Agregar contacto" at bounding box center [1485, 26] width 102 height 29
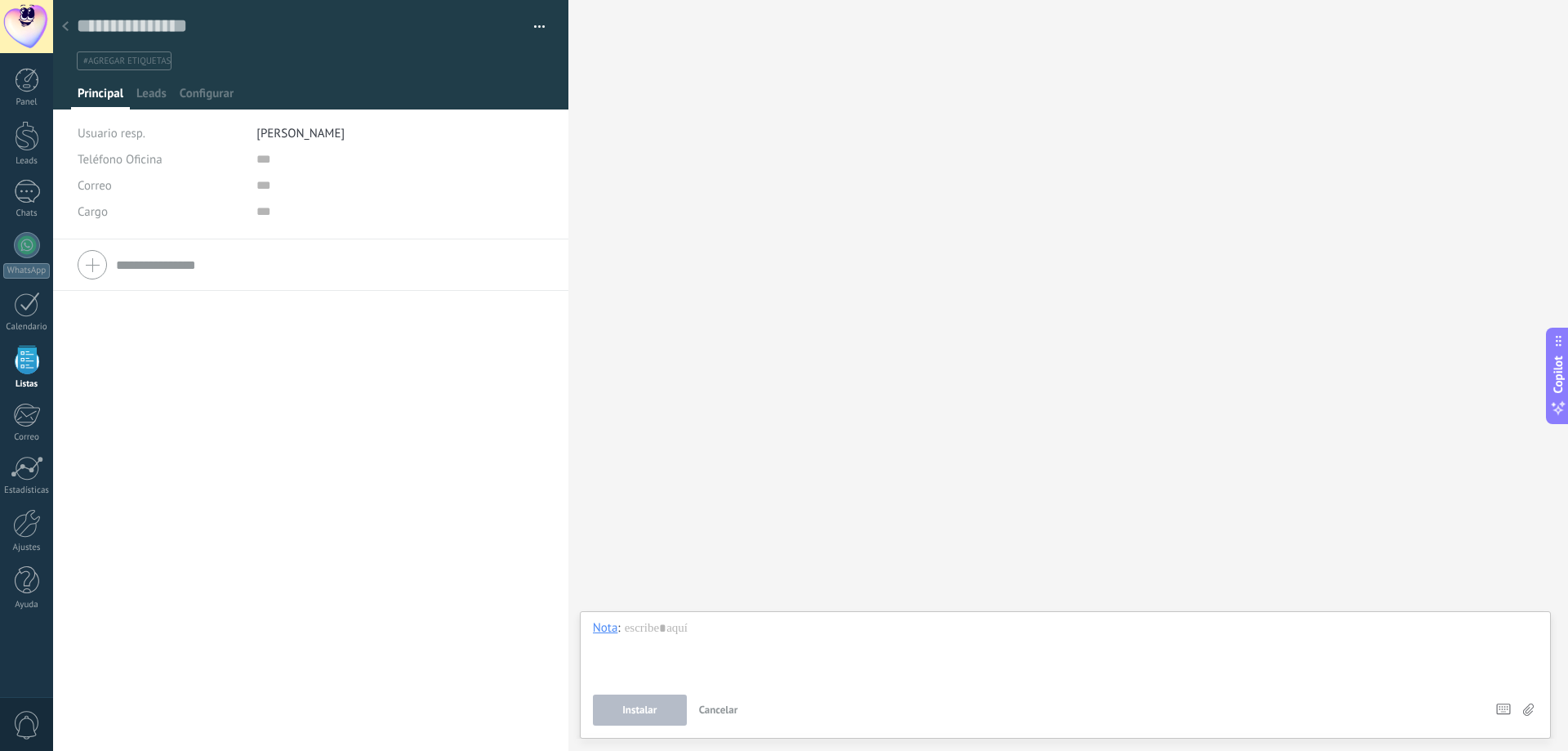
click at [721, 717] on button "Cancelar" at bounding box center [719, 710] width 52 height 31
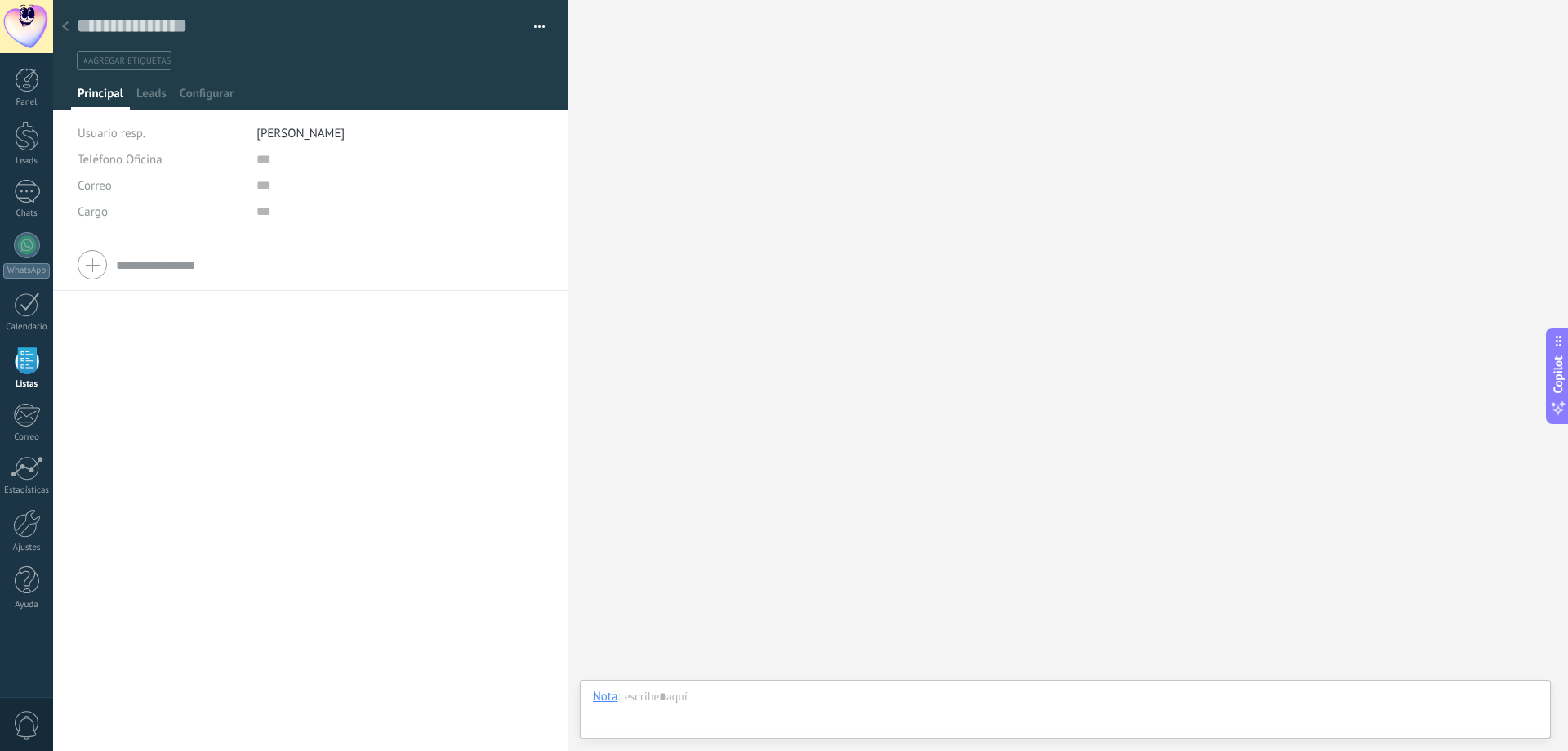
click at [21, 723] on span "0" at bounding box center [27, 724] width 28 height 28
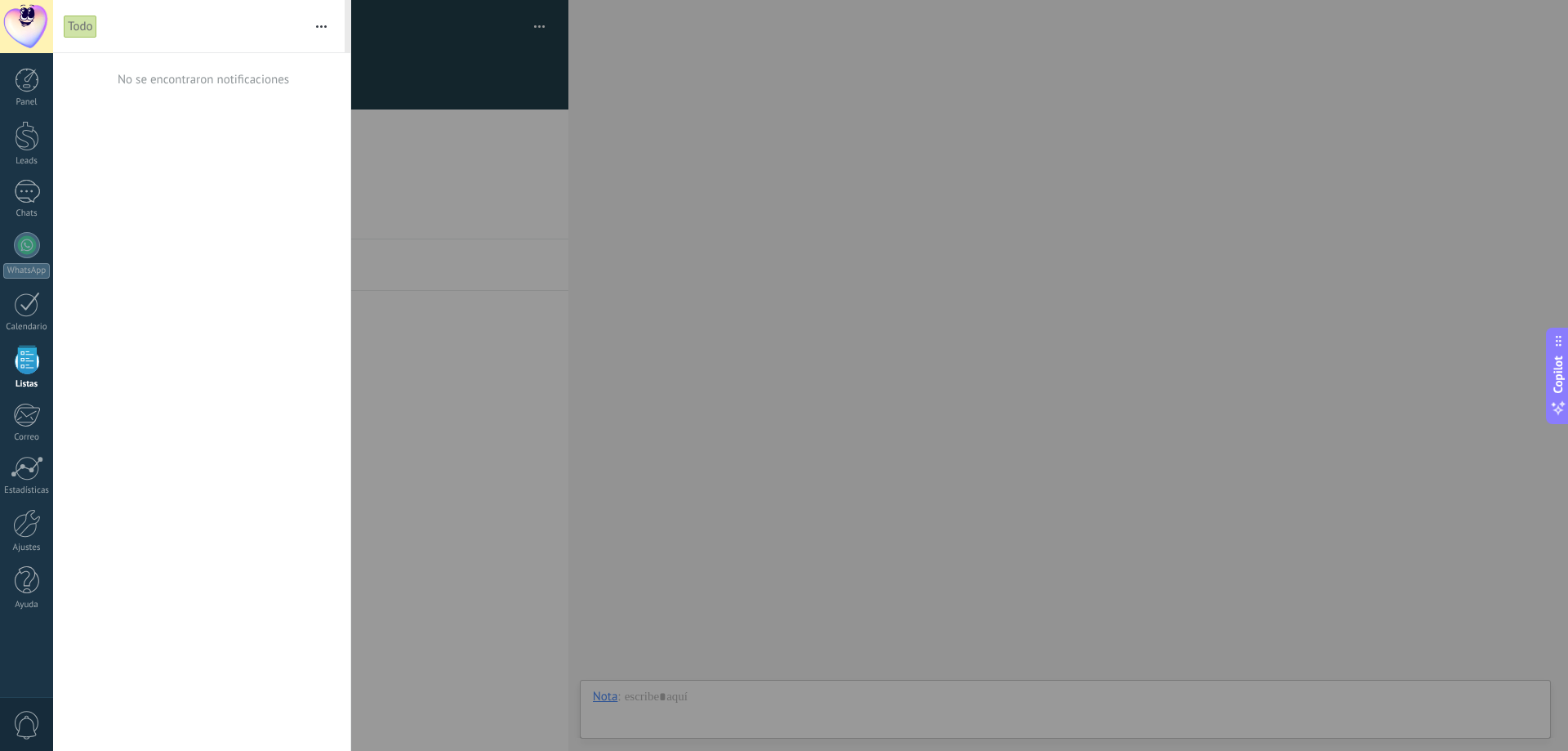
click at [20, 12] on div at bounding box center [27, 27] width 53 height 53
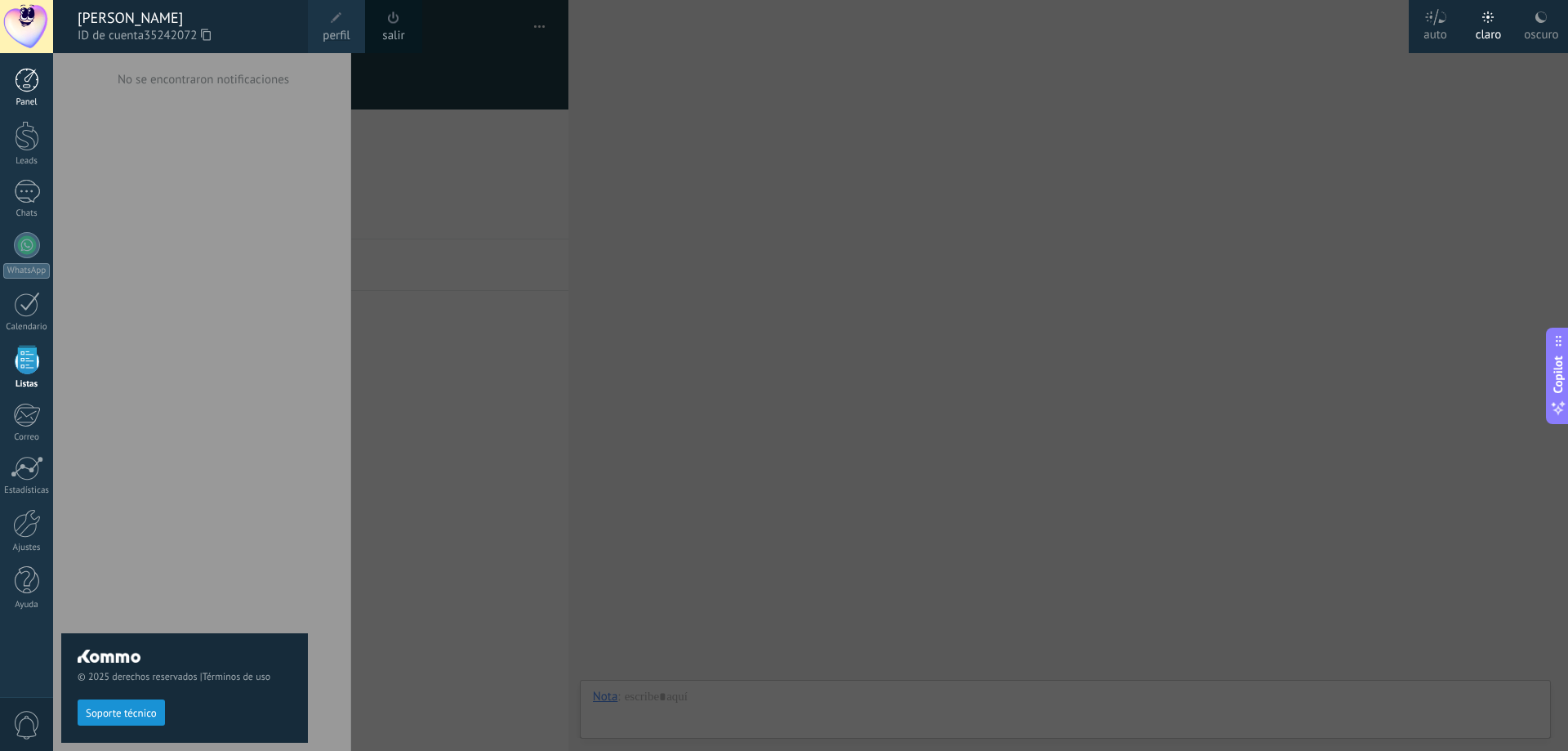
click at [34, 82] on div at bounding box center [27, 80] width 25 height 25
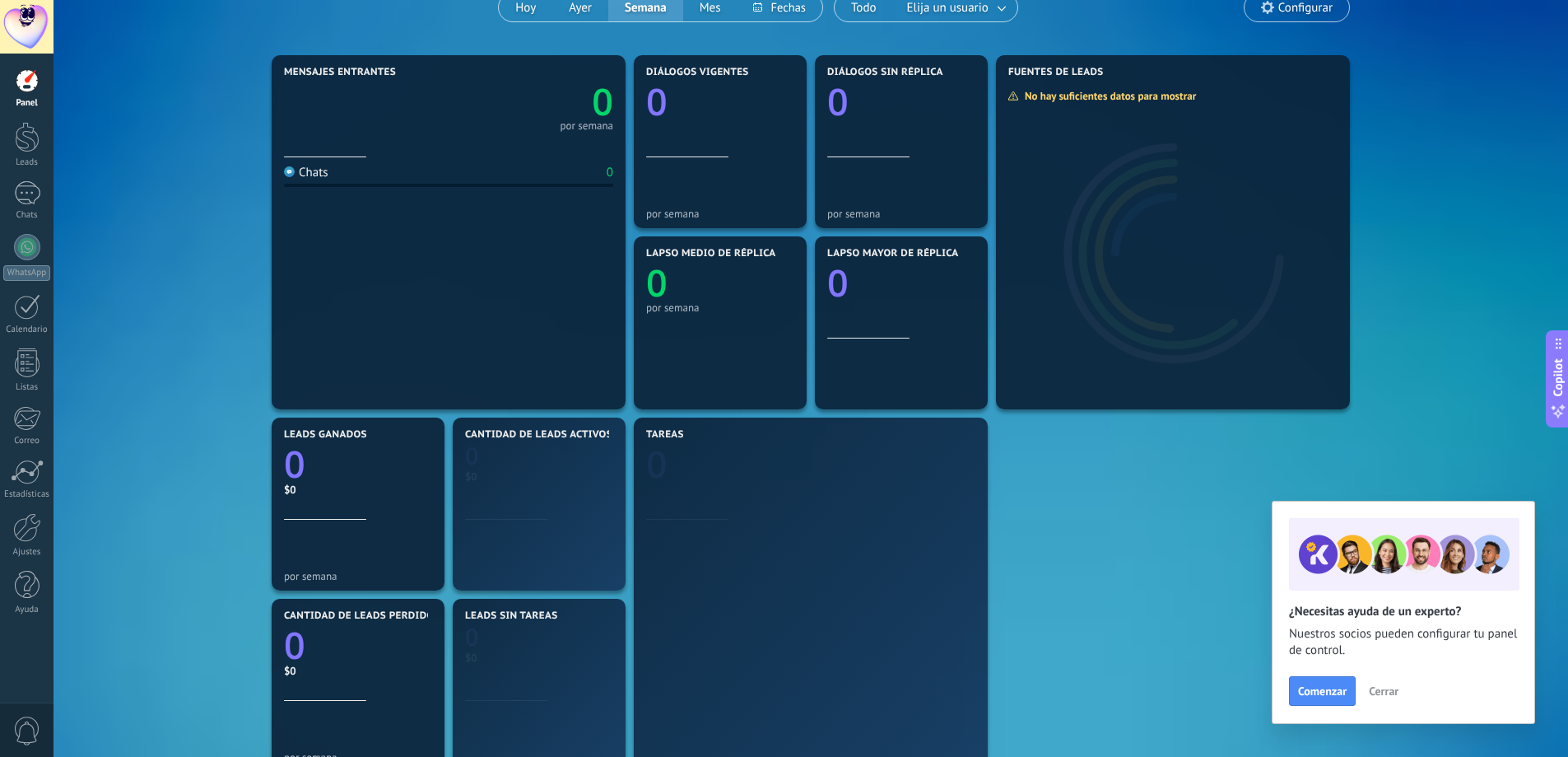
scroll to position [409, 0]
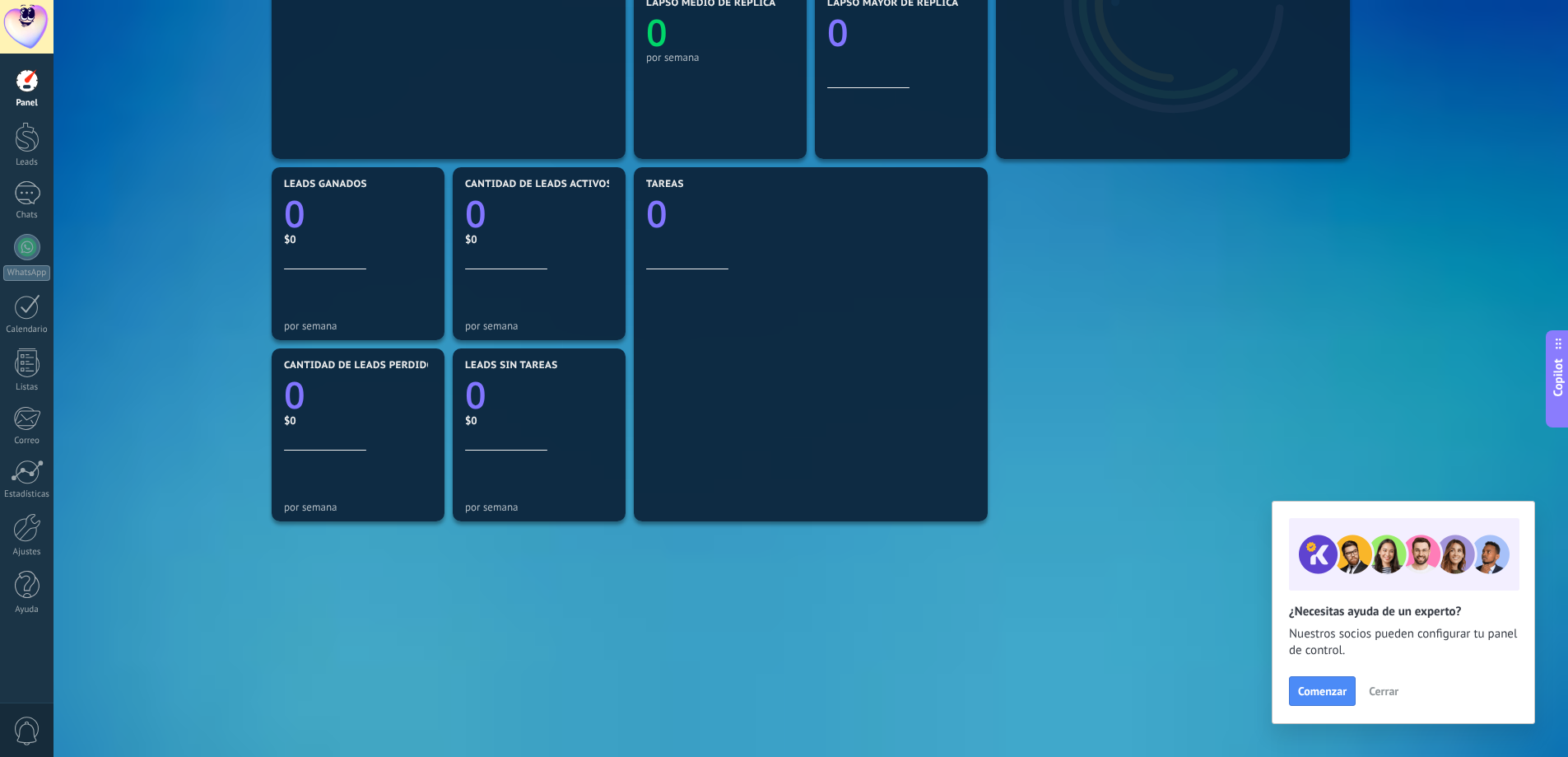
click at [25, 727] on span "0" at bounding box center [28, 730] width 28 height 28
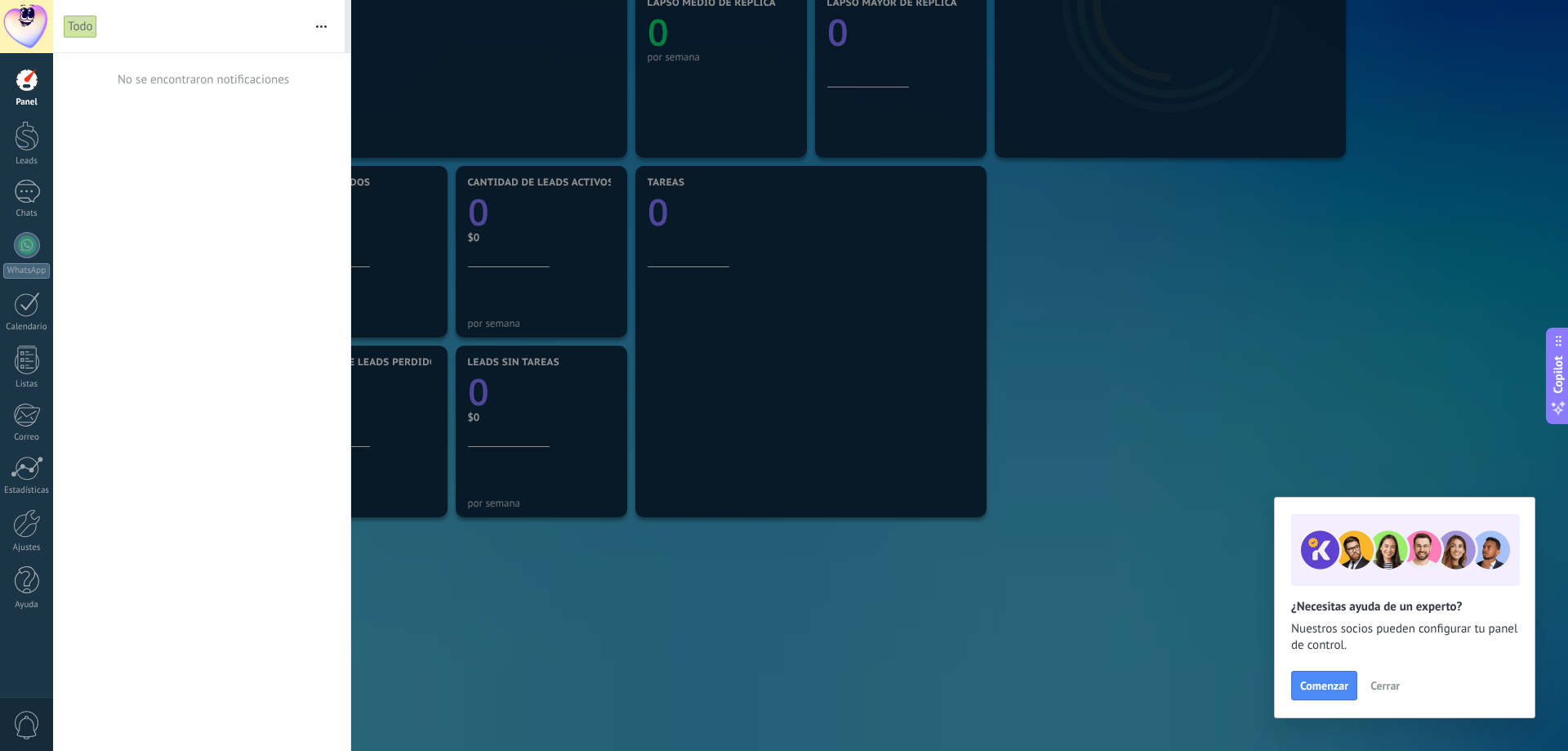
click at [318, 22] on button "button" at bounding box center [322, 26] width 35 height 52
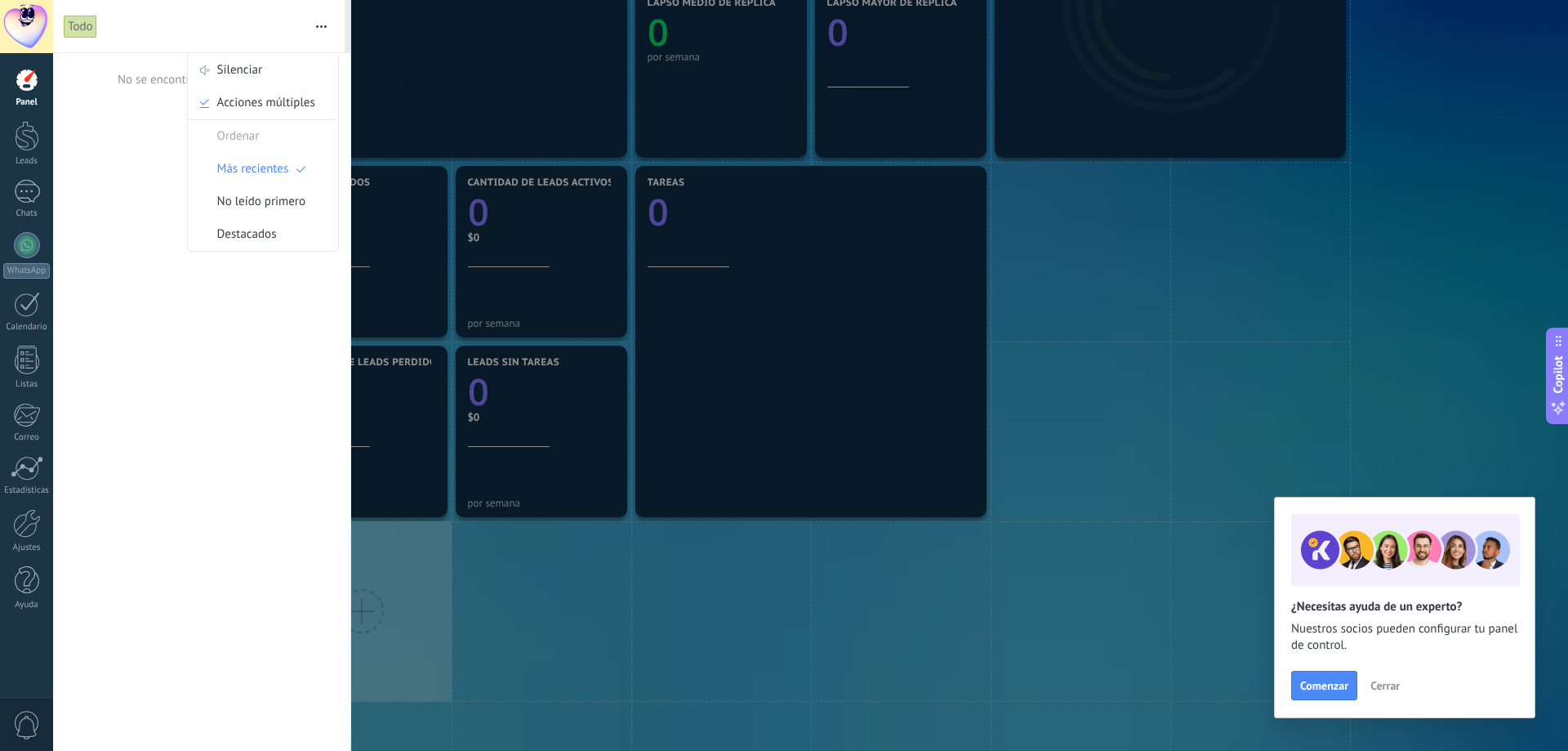
click at [20, 27] on div at bounding box center [27, 27] width 53 height 53
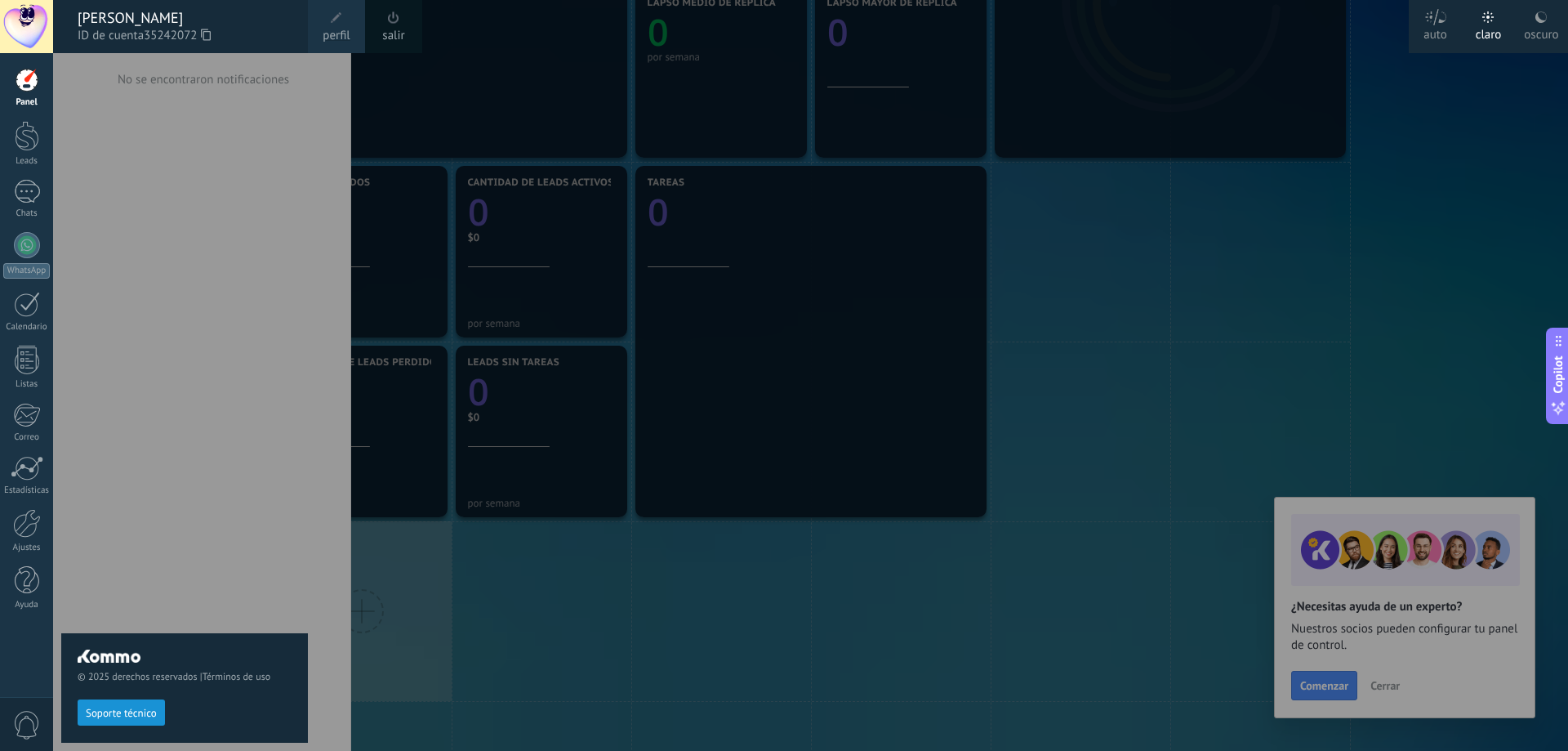
click at [1440, 278] on div at bounding box center [837, 376] width 1568 height 751
click at [22, 80] on div at bounding box center [27, 80] width 25 height 25
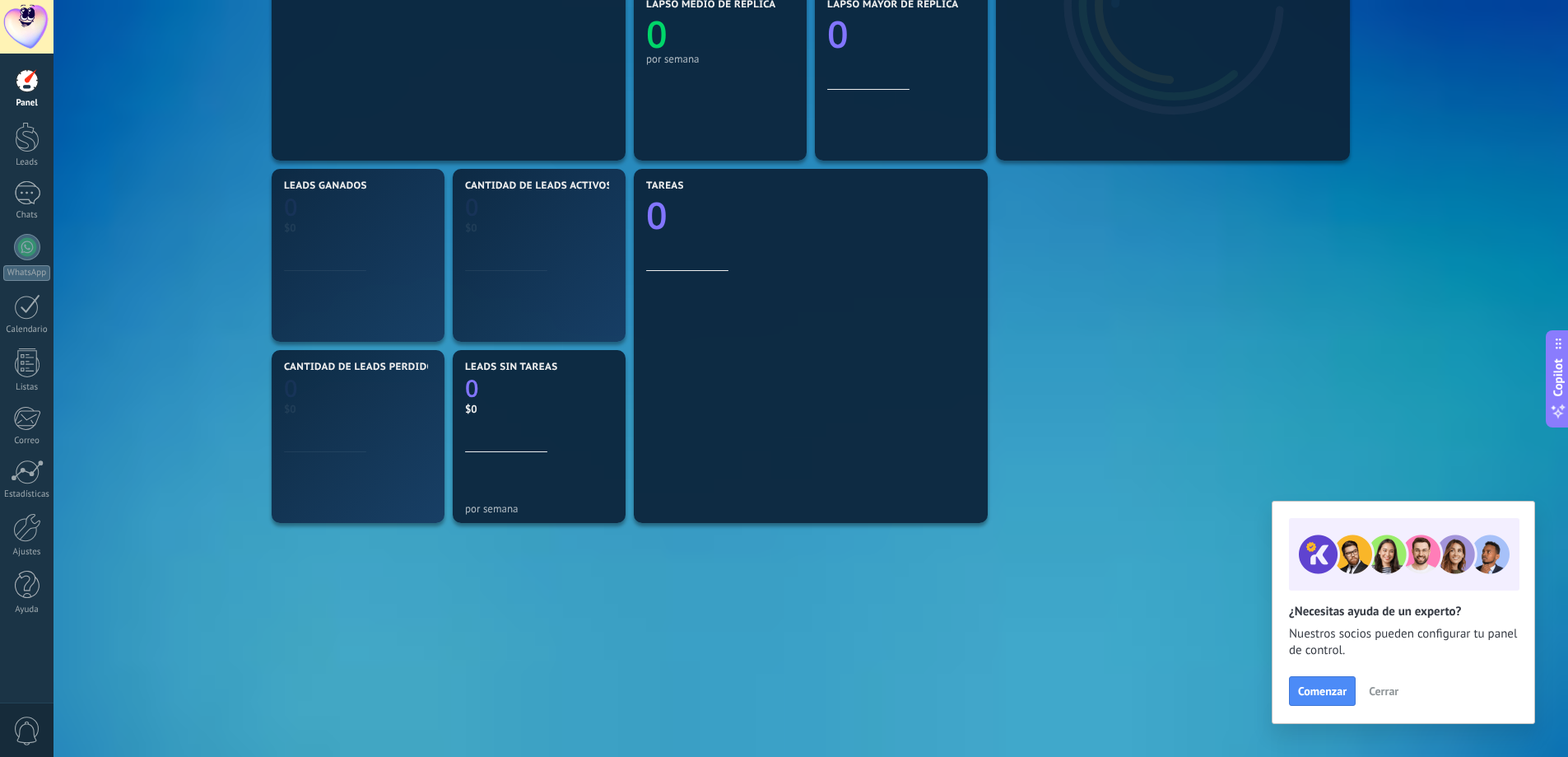
scroll to position [409, 0]
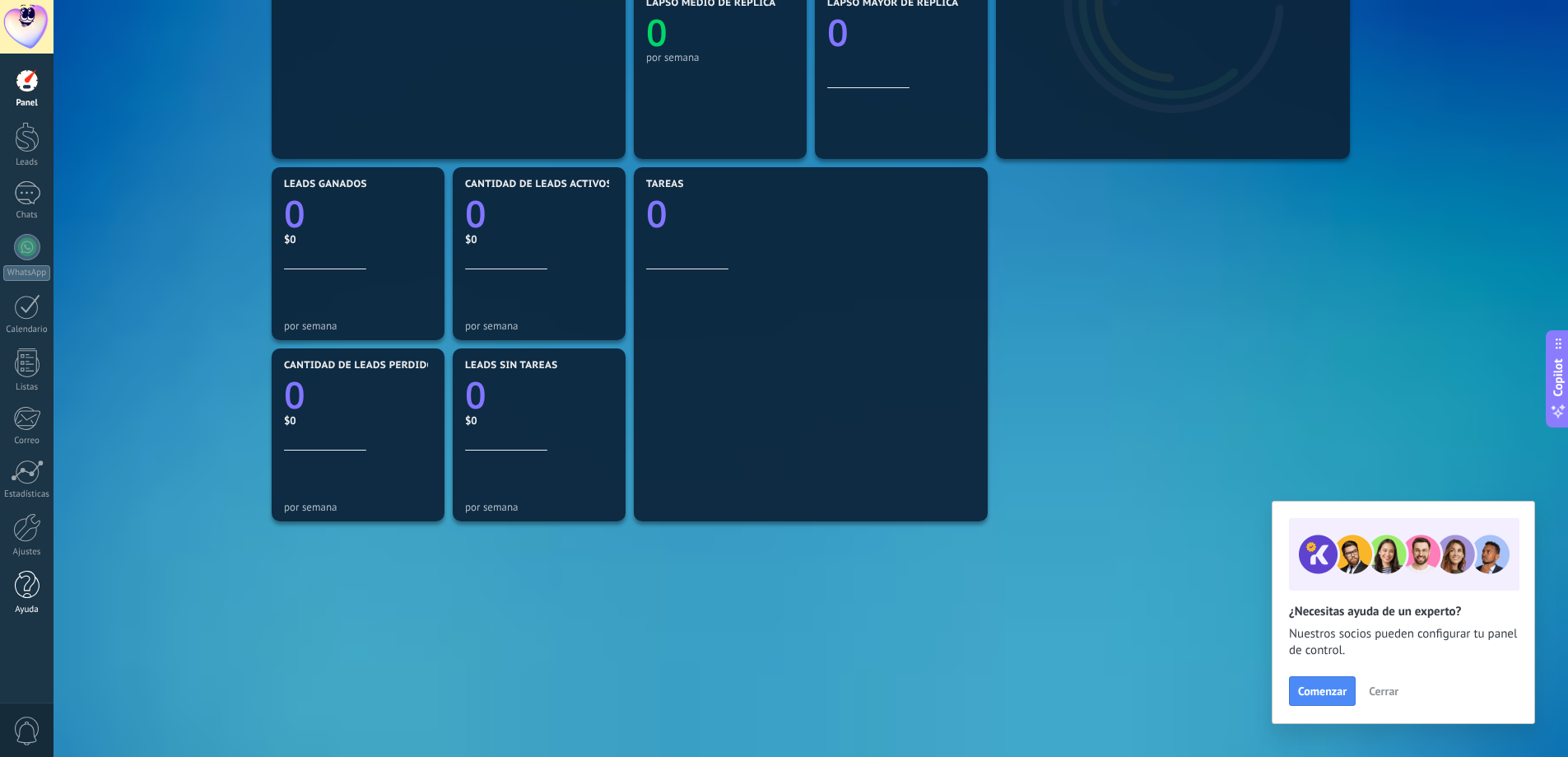
click at [26, 583] on div at bounding box center [28, 585] width 25 height 28
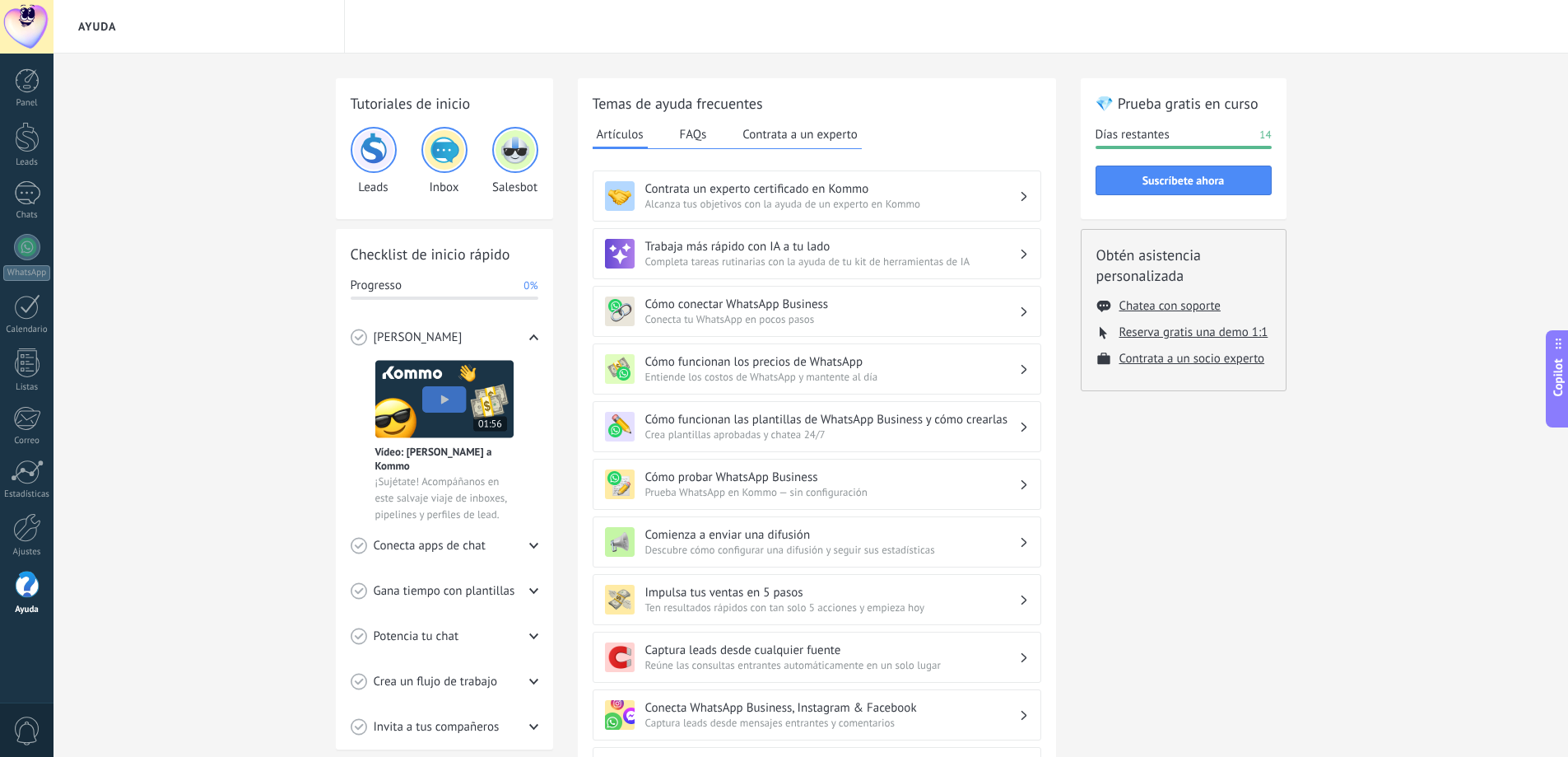
click at [28, 19] on div at bounding box center [27, 27] width 53 height 53
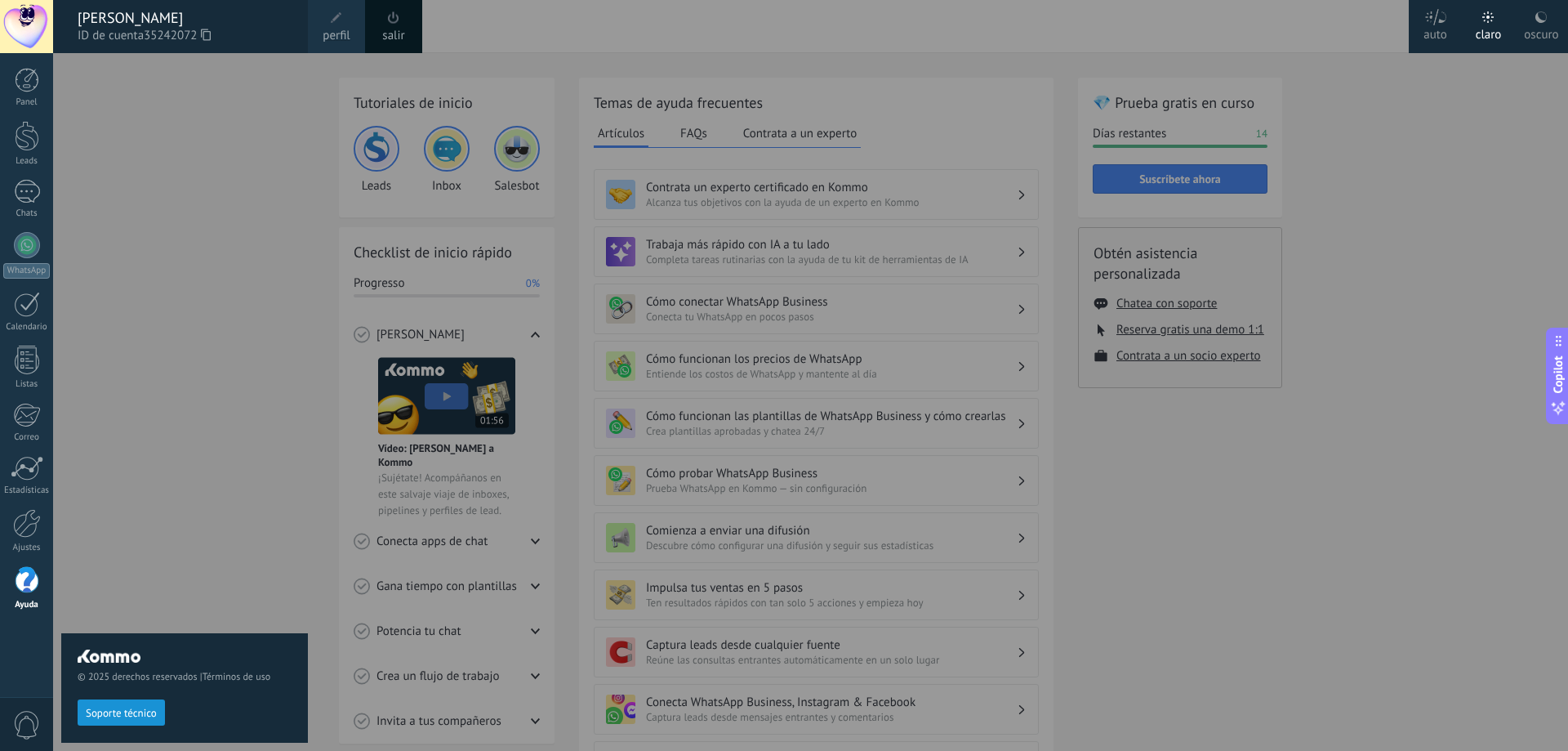
click at [109, 25] on div "[PERSON_NAME]" at bounding box center [185, 18] width 214 height 18
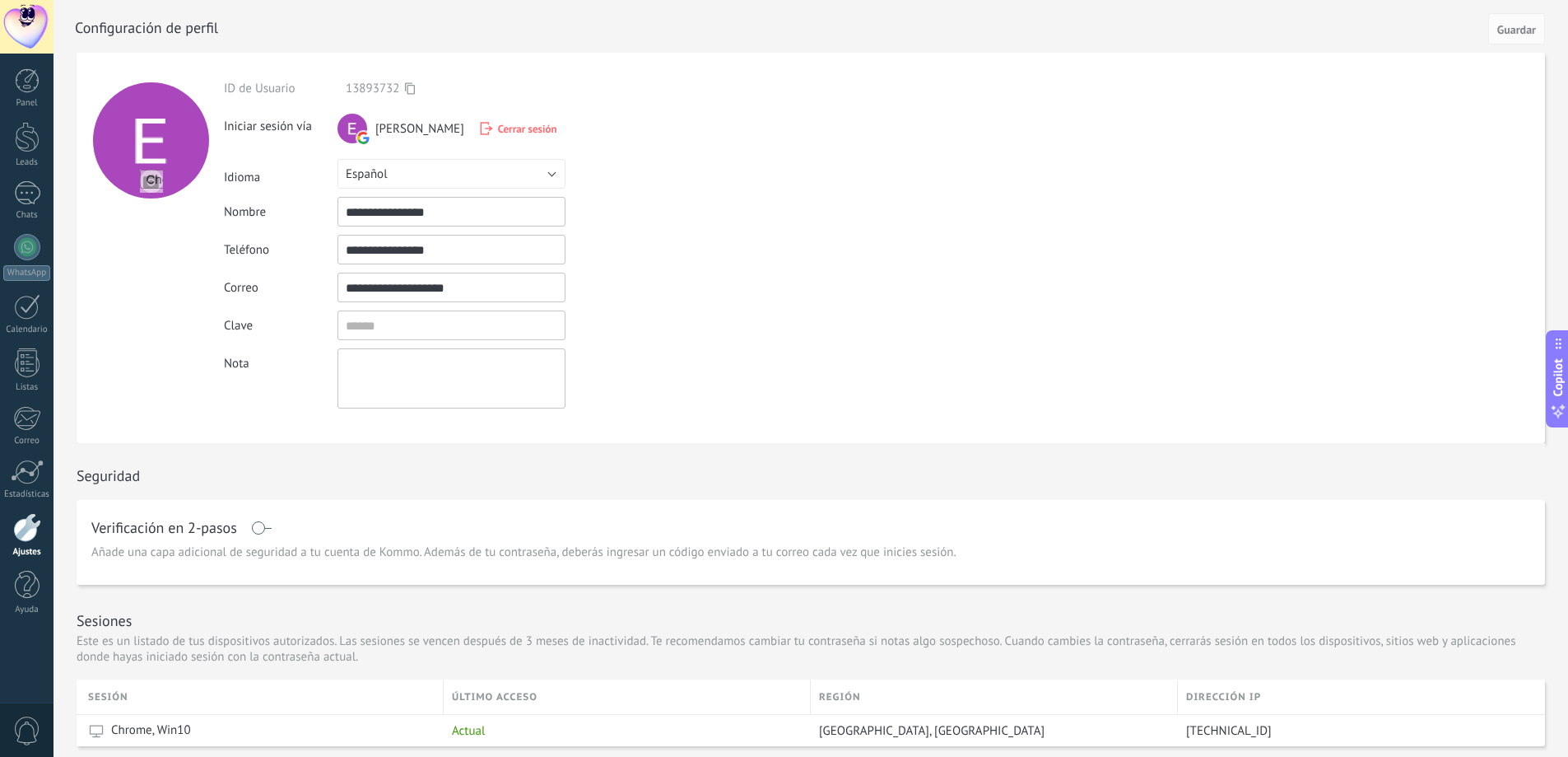
click at [541, 135] on span "Cerrar sesión" at bounding box center [527, 129] width 59 height 14
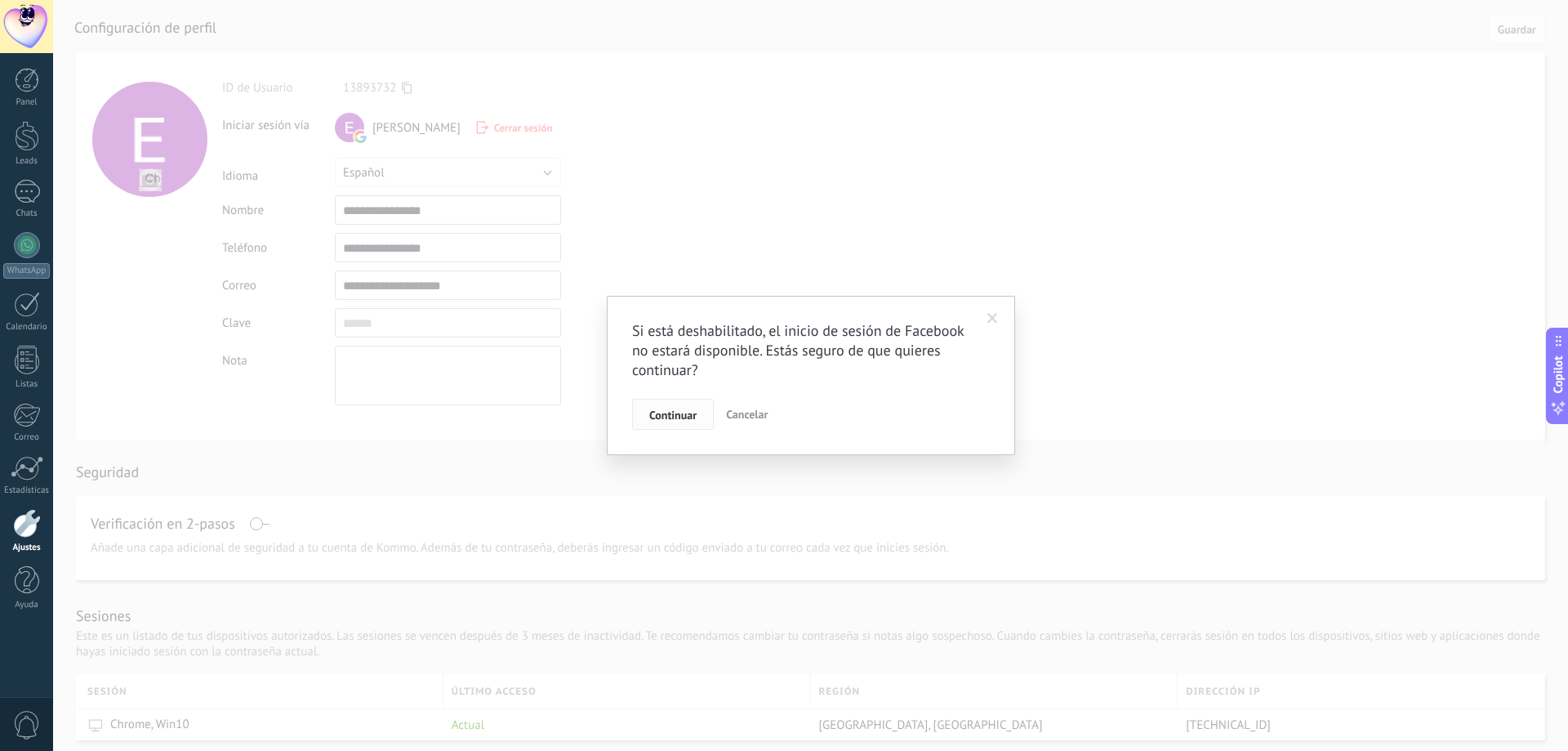
click at [679, 420] on span "Continuar" at bounding box center [673, 415] width 47 height 12
